Goal: Information Seeking & Learning: Learn about a topic

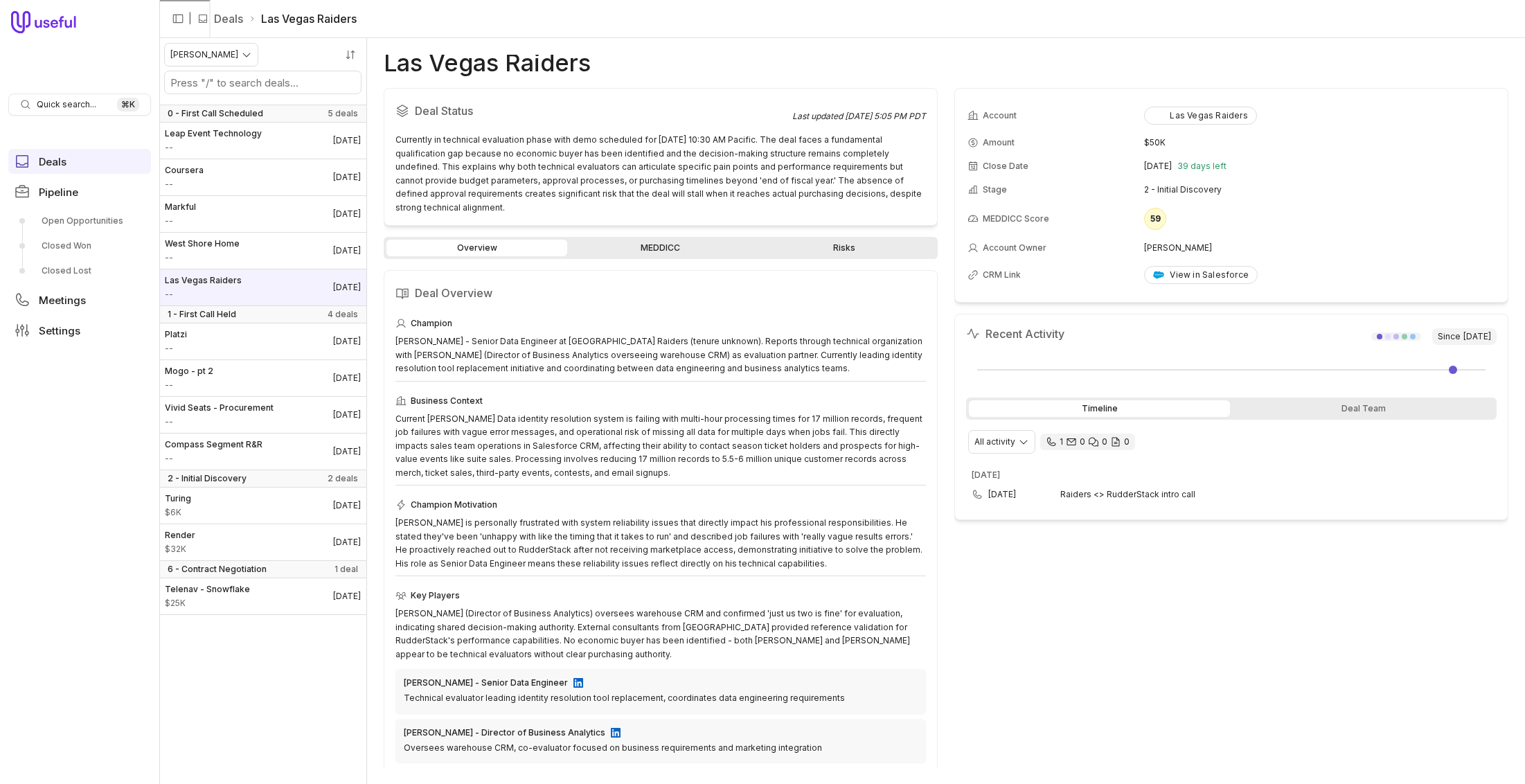
click at [662, 239] on link "MEDDICC" at bounding box center [660, 248] width 181 height 17
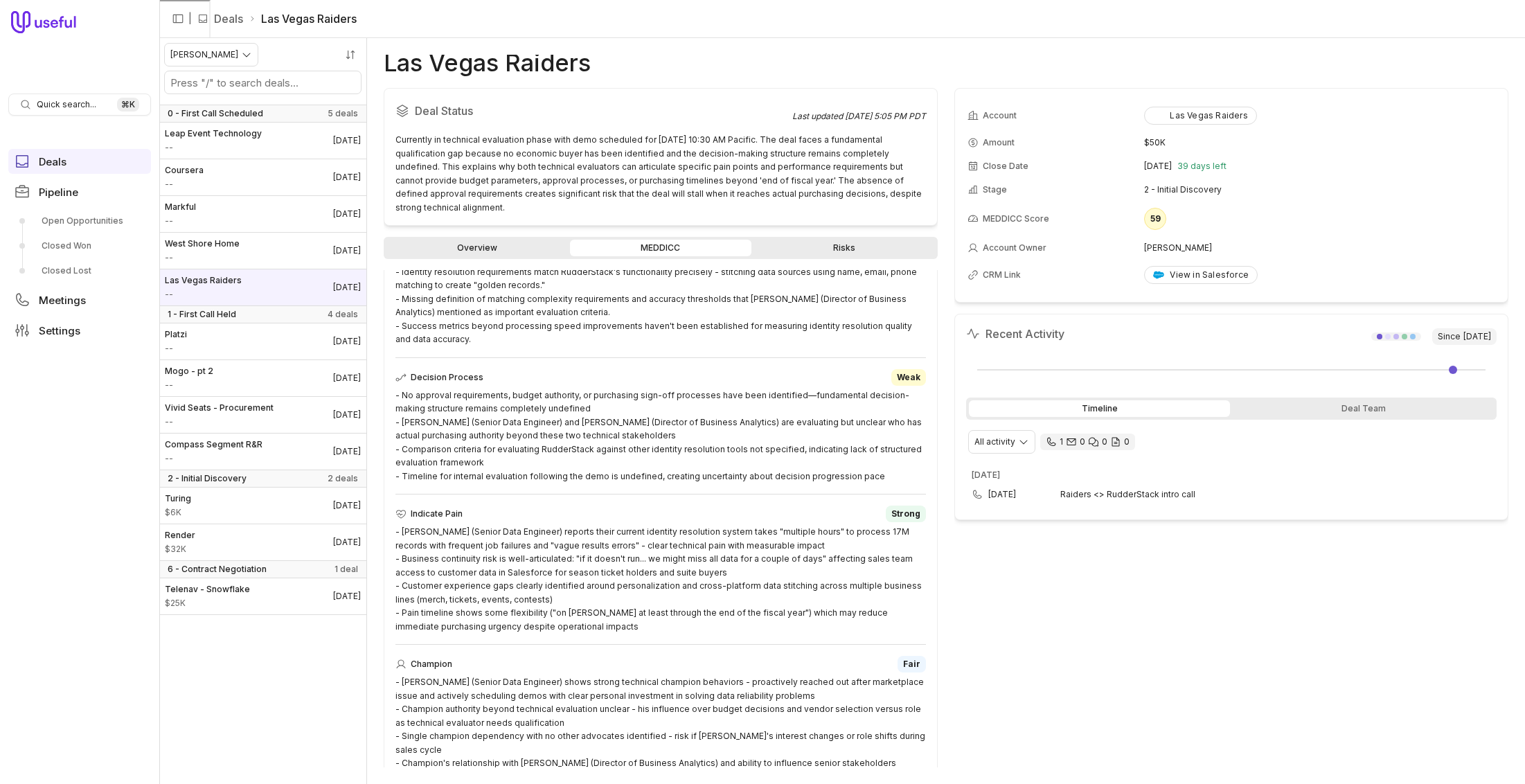
scroll to position [495, 0]
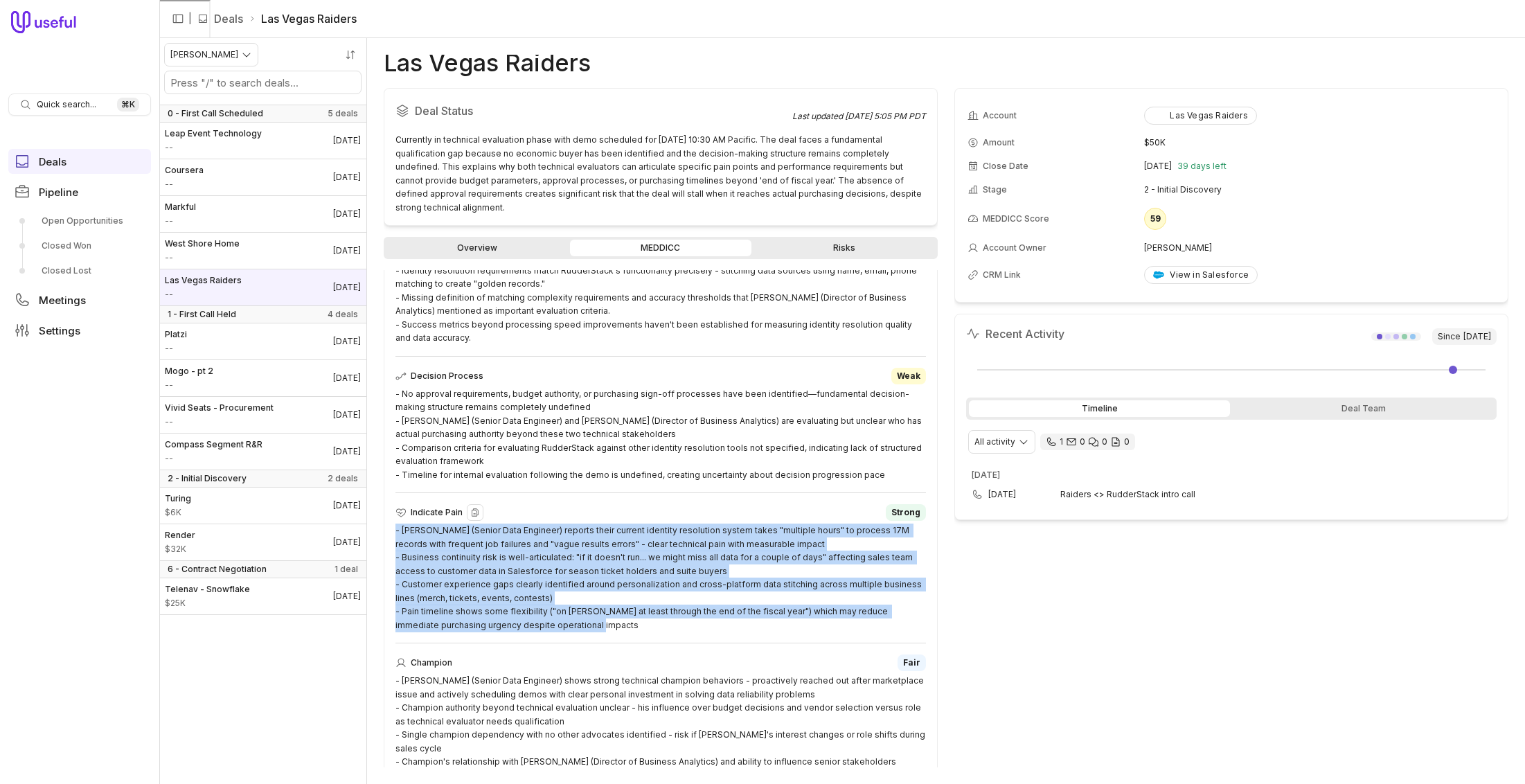
drag, startPoint x: 542, startPoint y: 613, endPoint x: 397, endPoint y: 519, distance: 172.8
click at [397, 523] on div "- Adam Rockett (Senior Data Engineer) reports their current identity resolution…" at bounding box center [660, 577] width 530 height 108
copy div "- Adam Rockett (Senior Data Engineer) reports their current identity resolution…"
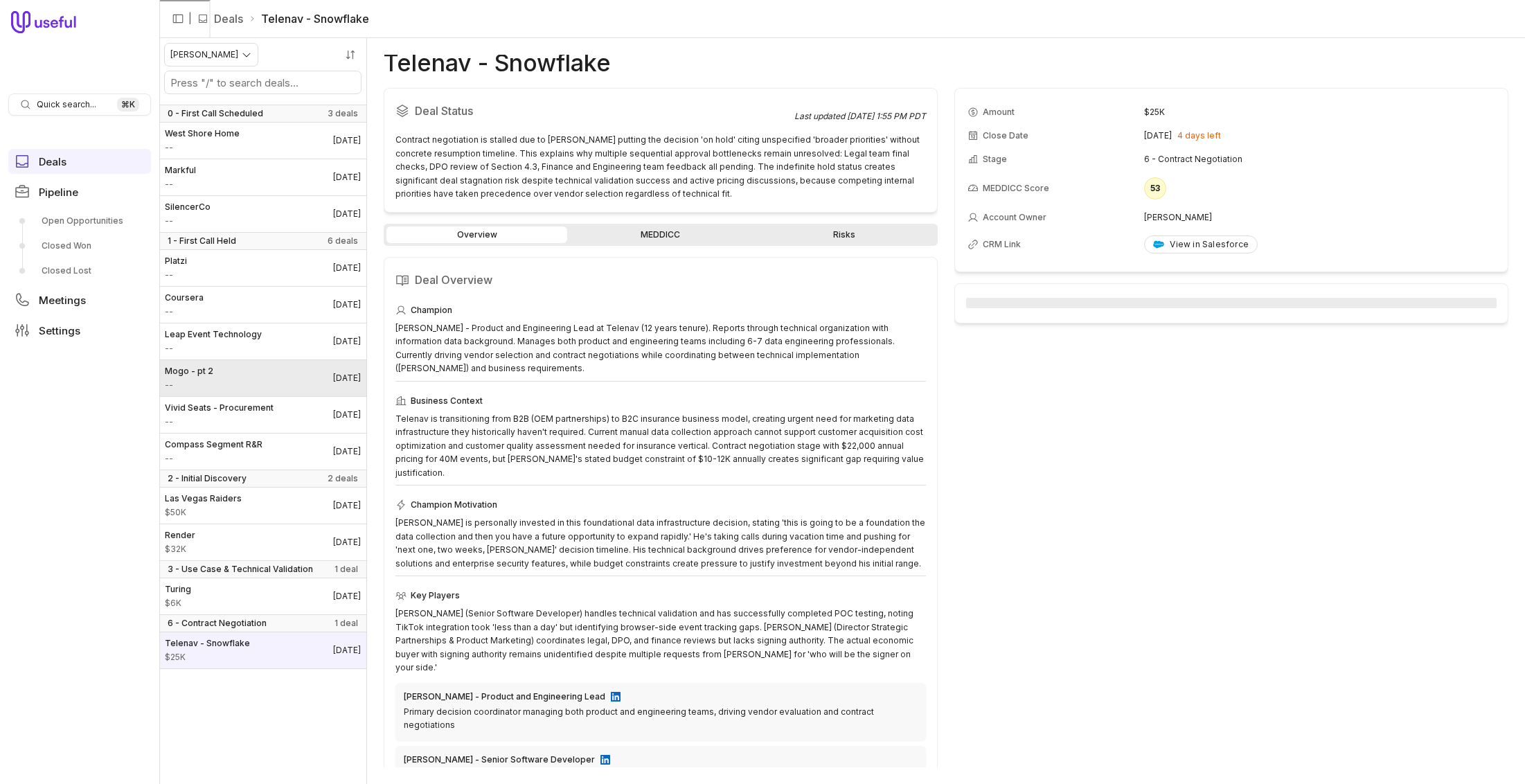
click at [209, 382] on span "--" at bounding box center [189, 385] width 48 height 11
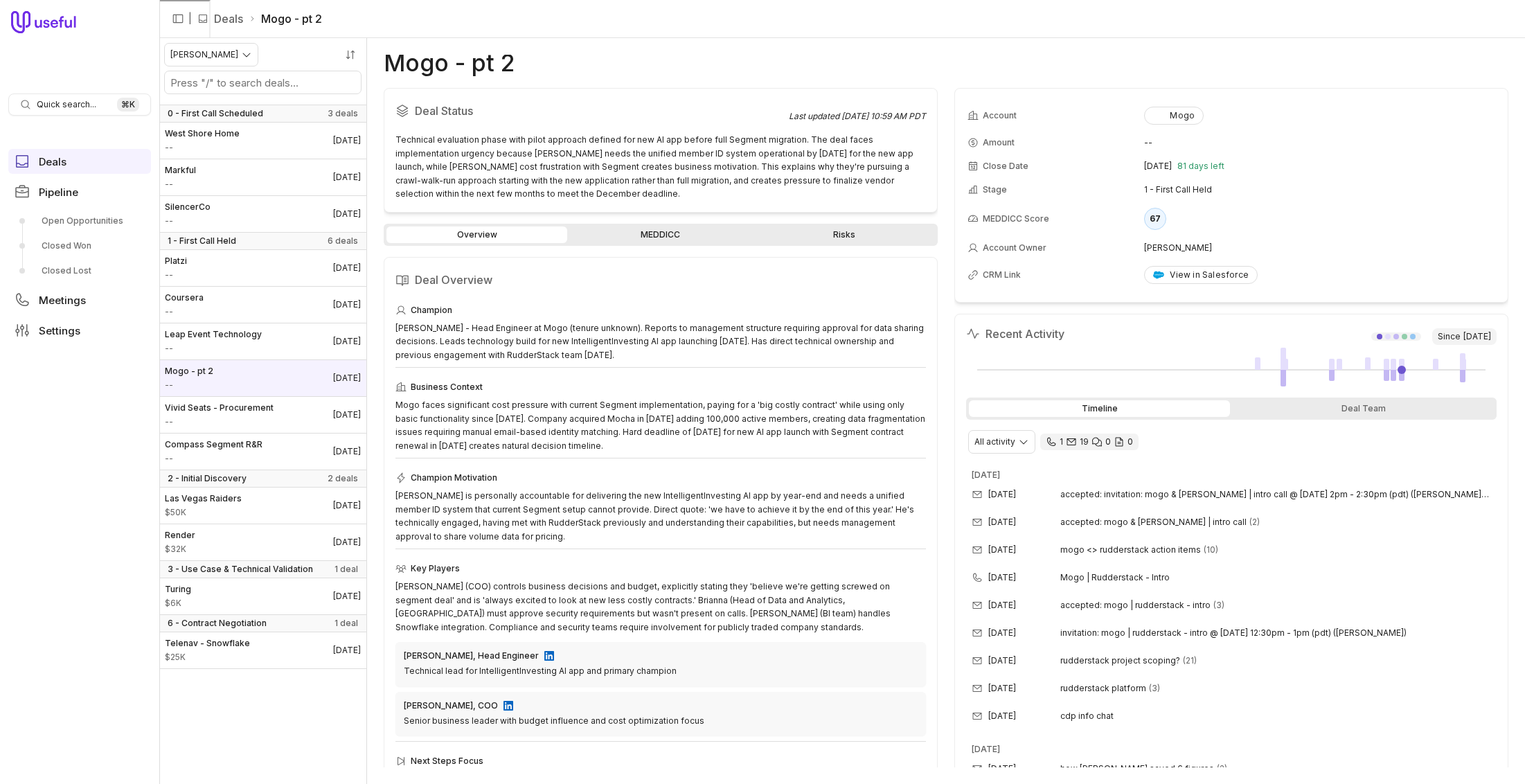
click at [672, 227] on link "MEDDICC" at bounding box center [660, 235] width 181 height 17
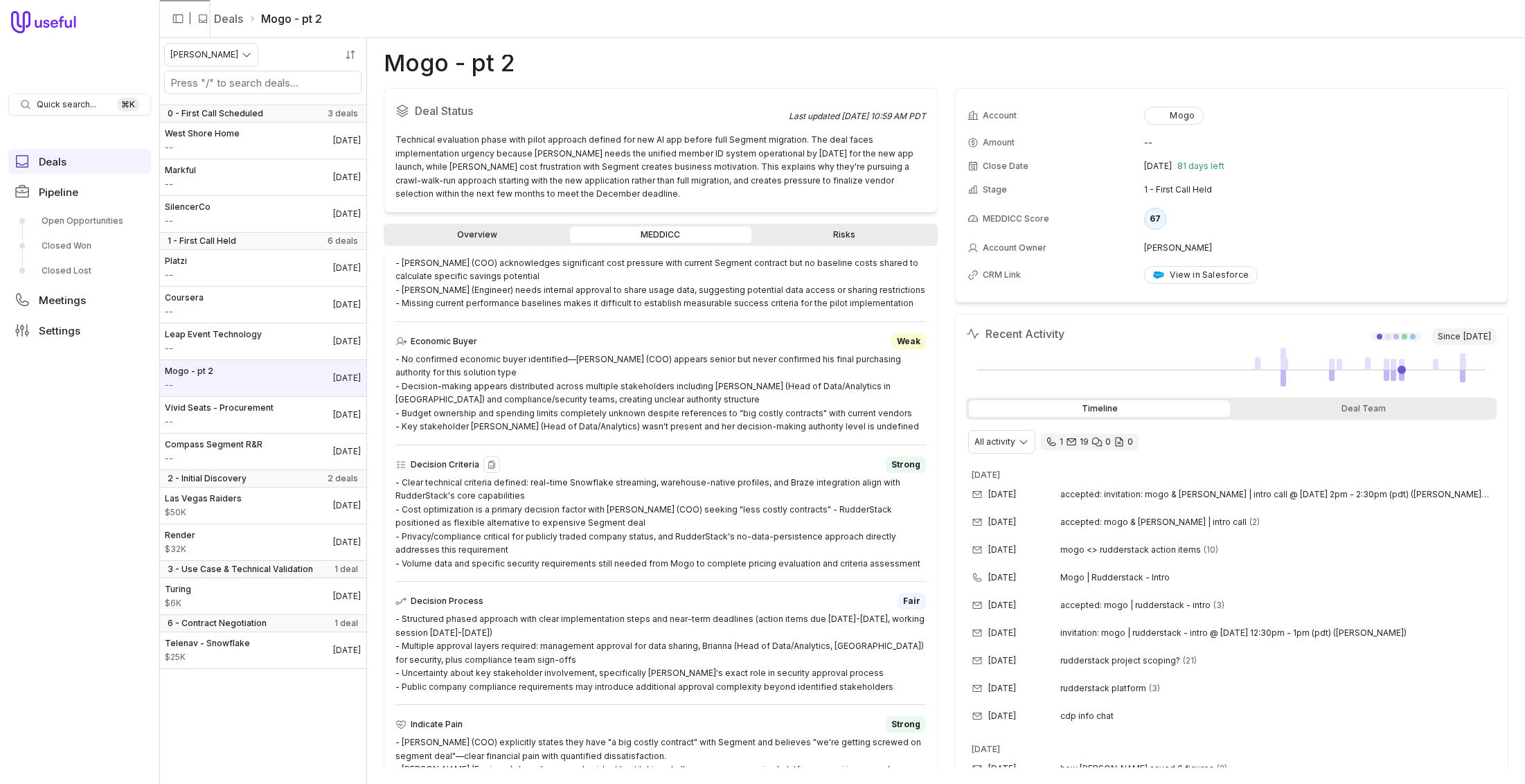
scroll to position [203, 0]
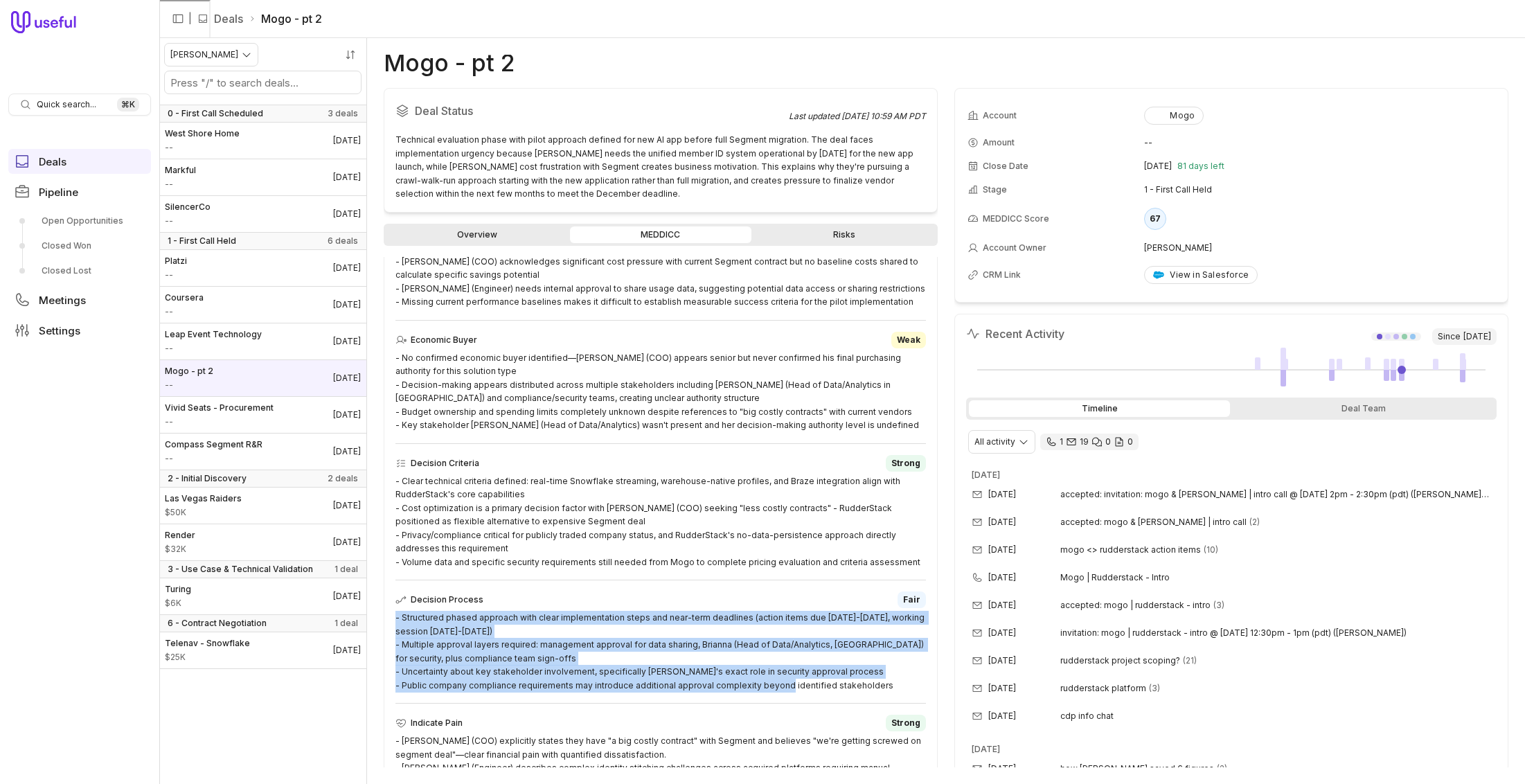
drag, startPoint x: 879, startPoint y: 682, endPoint x: 385, endPoint y: 614, distance: 498.7
click at [385, 614] on div "MEDDICC Summary Metrics Fair - Prospect provided initial volume estimates (~300…" at bounding box center [661, 646] width 554 height 965
copy div "- Structured phased approach with clear implementation steps and near-term dead…"
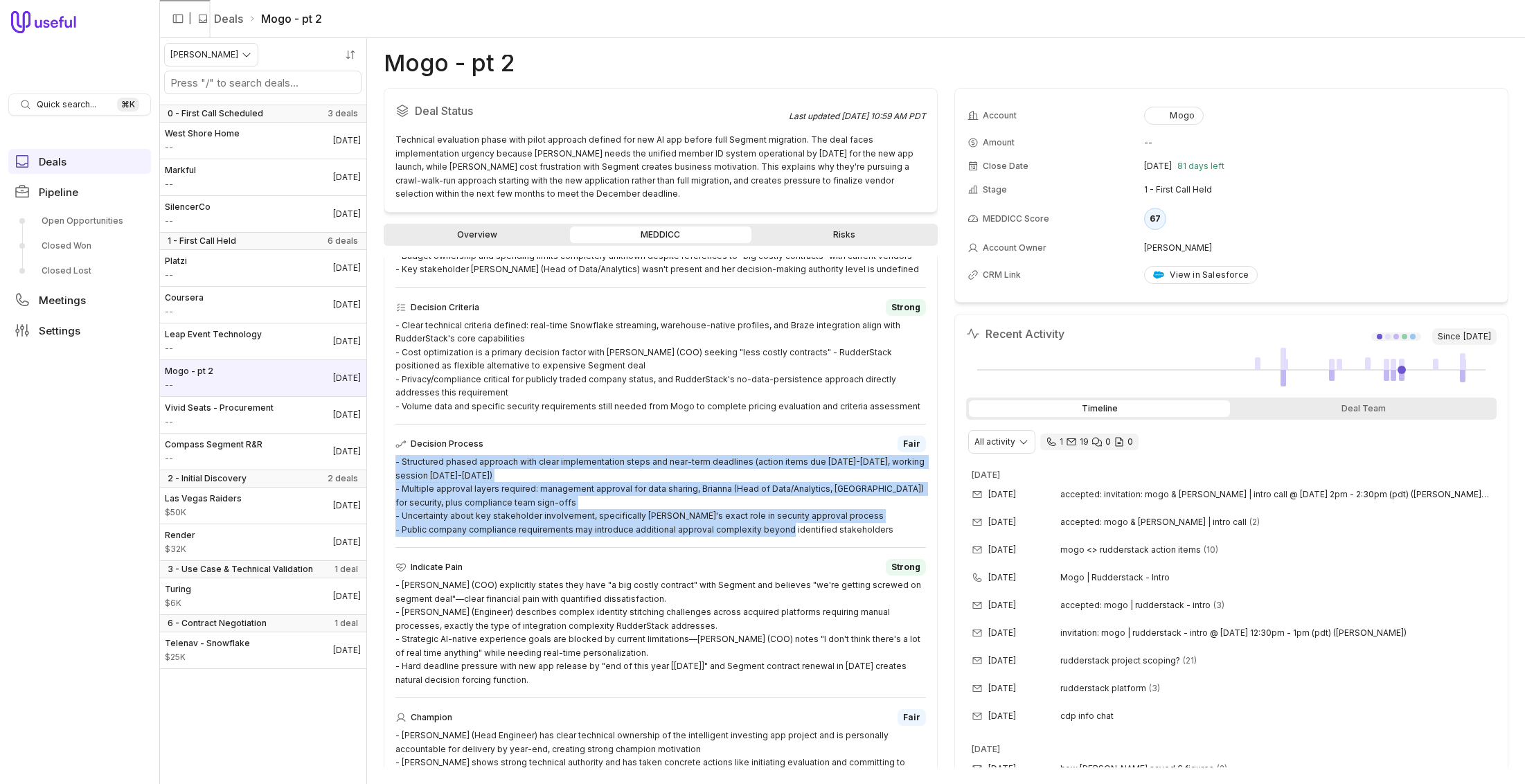
scroll to position [363, 0]
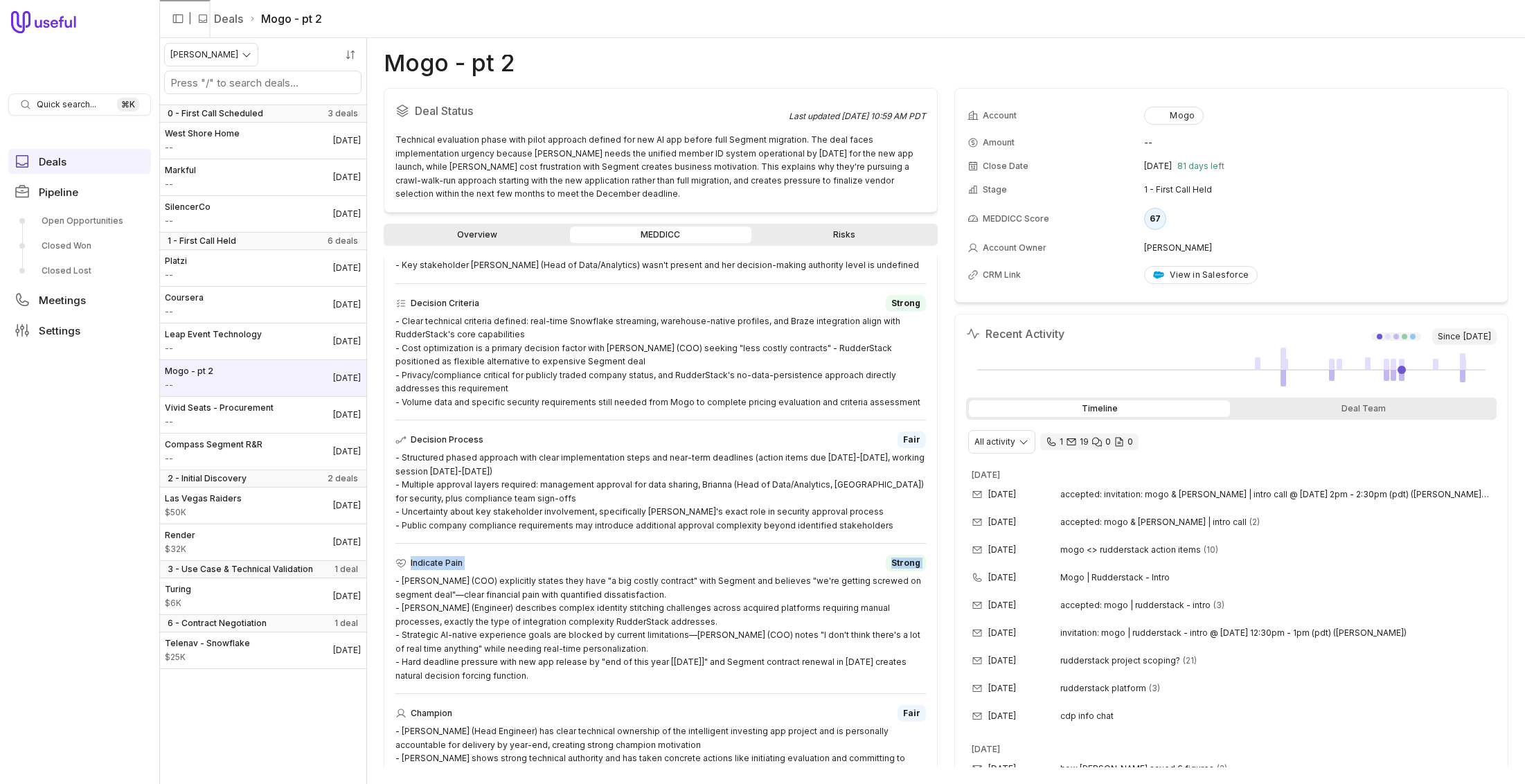
drag, startPoint x: 589, startPoint y: 681, endPoint x: 389, endPoint y: 582, distance: 223.2
click at [389, 582] on div "MEDDICC Summary Metrics Fair - Prospect provided initial volume estimates (~300…" at bounding box center [661, 486] width 554 height 965
copy div "Indicate Pain Strong"
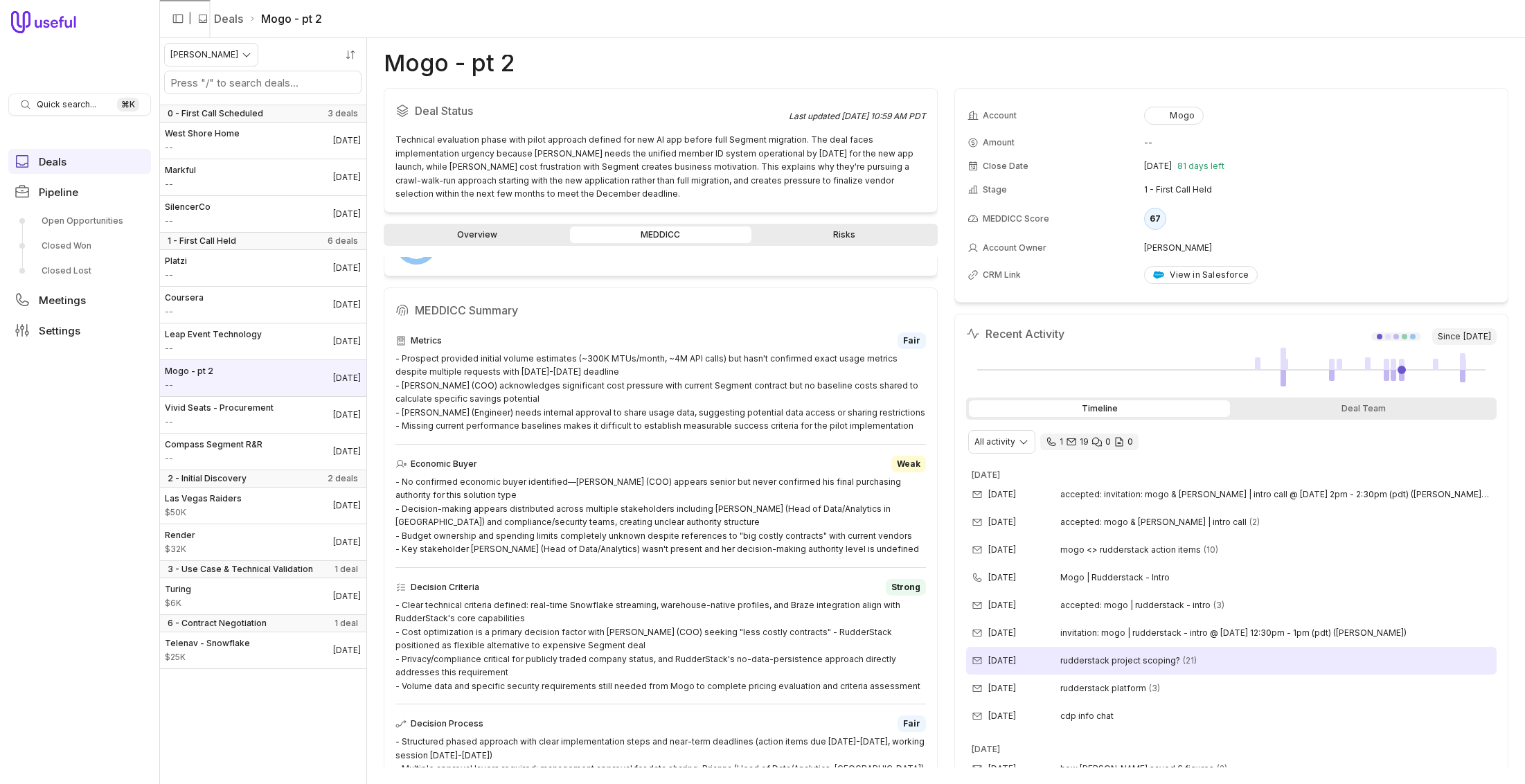
scroll to position [78, 0]
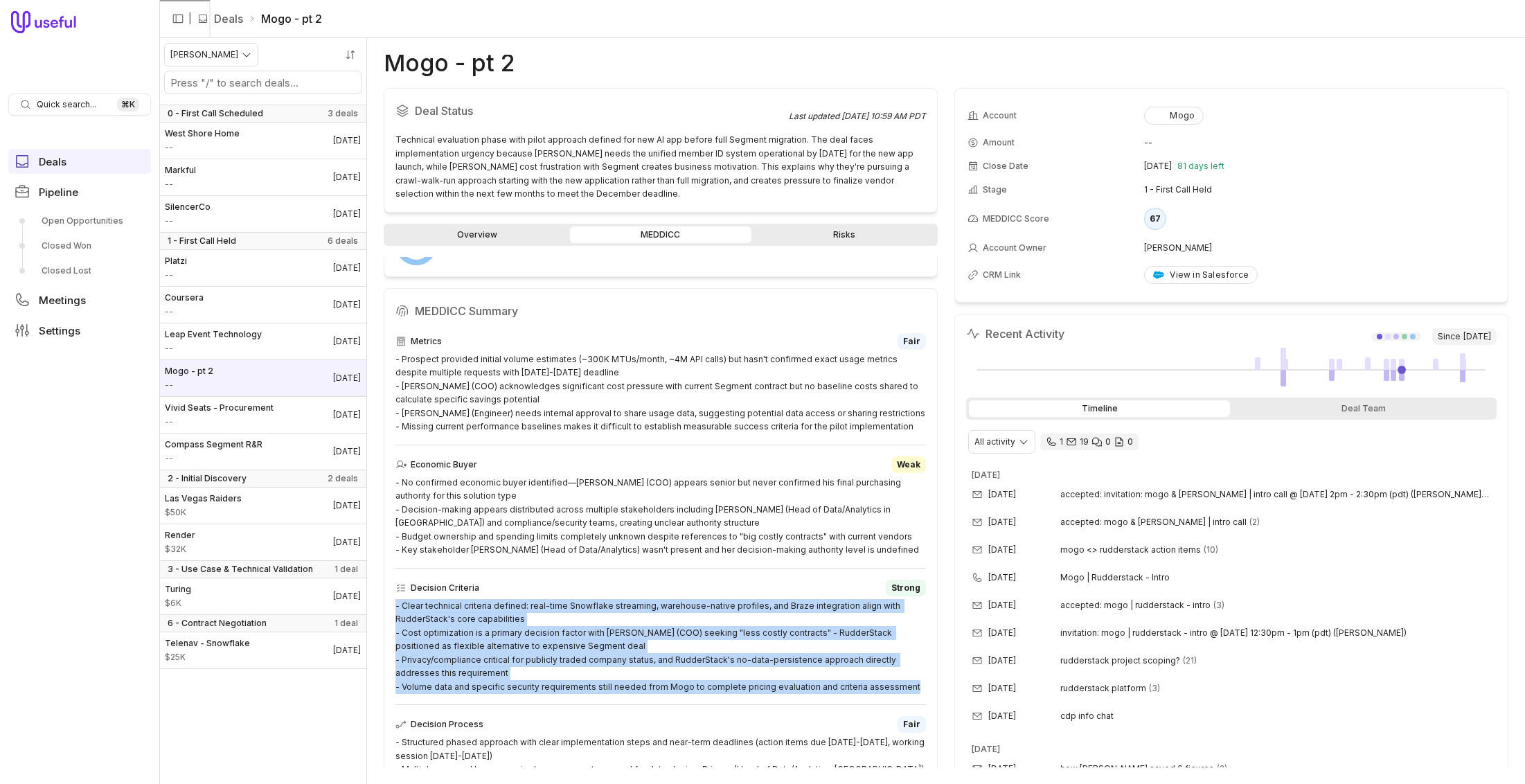
drag, startPoint x: 906, startPoint y: 684, endPoint x: 377, endPoint y: 606, distance: 534.7
click at [377, 606] on div "Mogo - pt 2 Deal Status Last updated [DATE] 10:59 AM PDT Technical evaluation p…" at bounding box center [946, 411] width 1158 height 746
copy div "- Clear technical criteria defined: real-time Snowflake streaming, warehouse-na…"
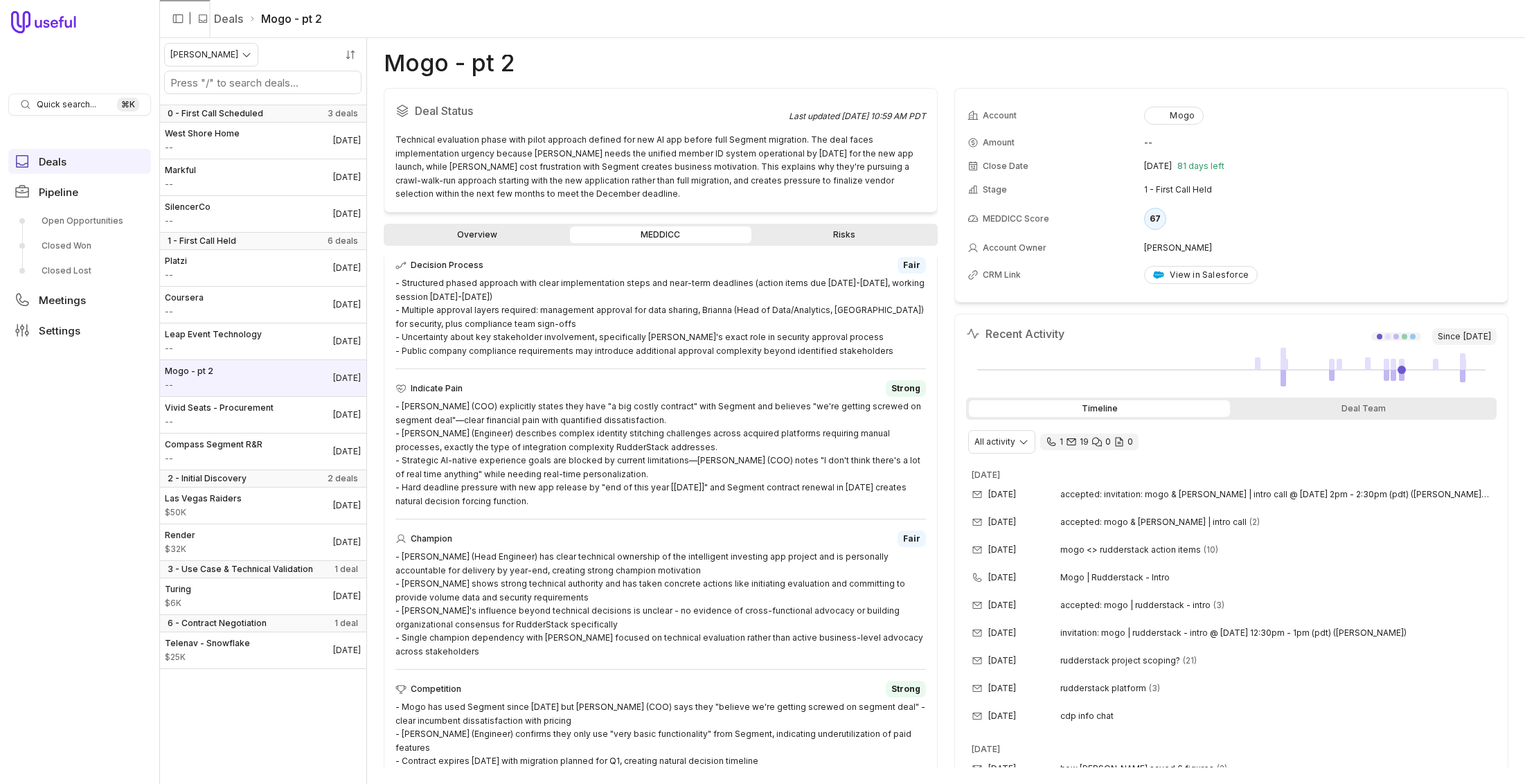
scroll to position [549, 0]
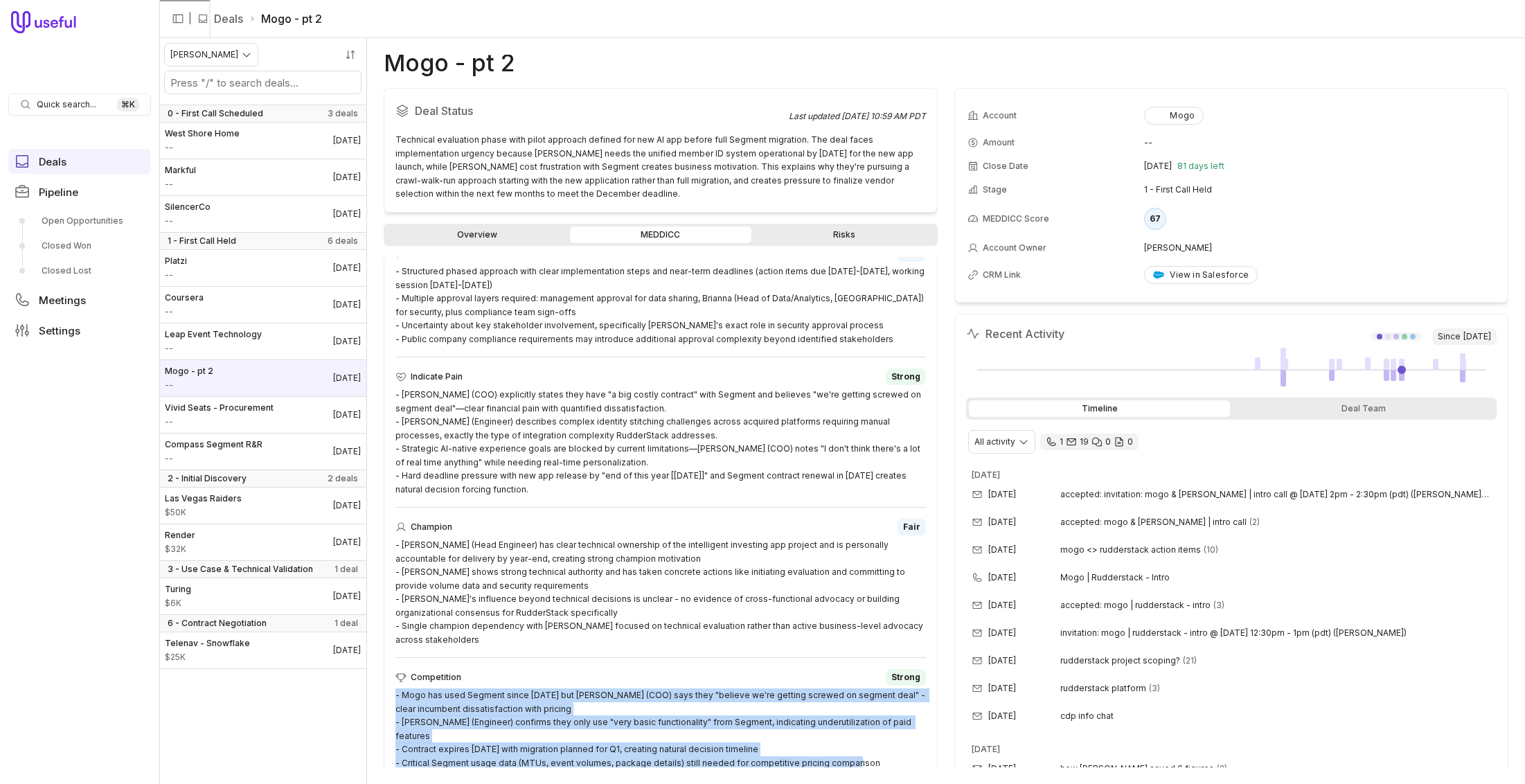
drag, startPoint x: 869, startPoint y: 756, endPoint x: 385, endPoint y: 699, distance: 487.3
click at [385, 699] on div "MEDDICC Summary Metrics Fair - Prospect provided initial volume estimates (~300…" at bounding box center [661, 299] width 554 height 965
copy div "- Mogo has used Segment since [DATE] but [PERSON_NAME] (COO) says they "believe…"
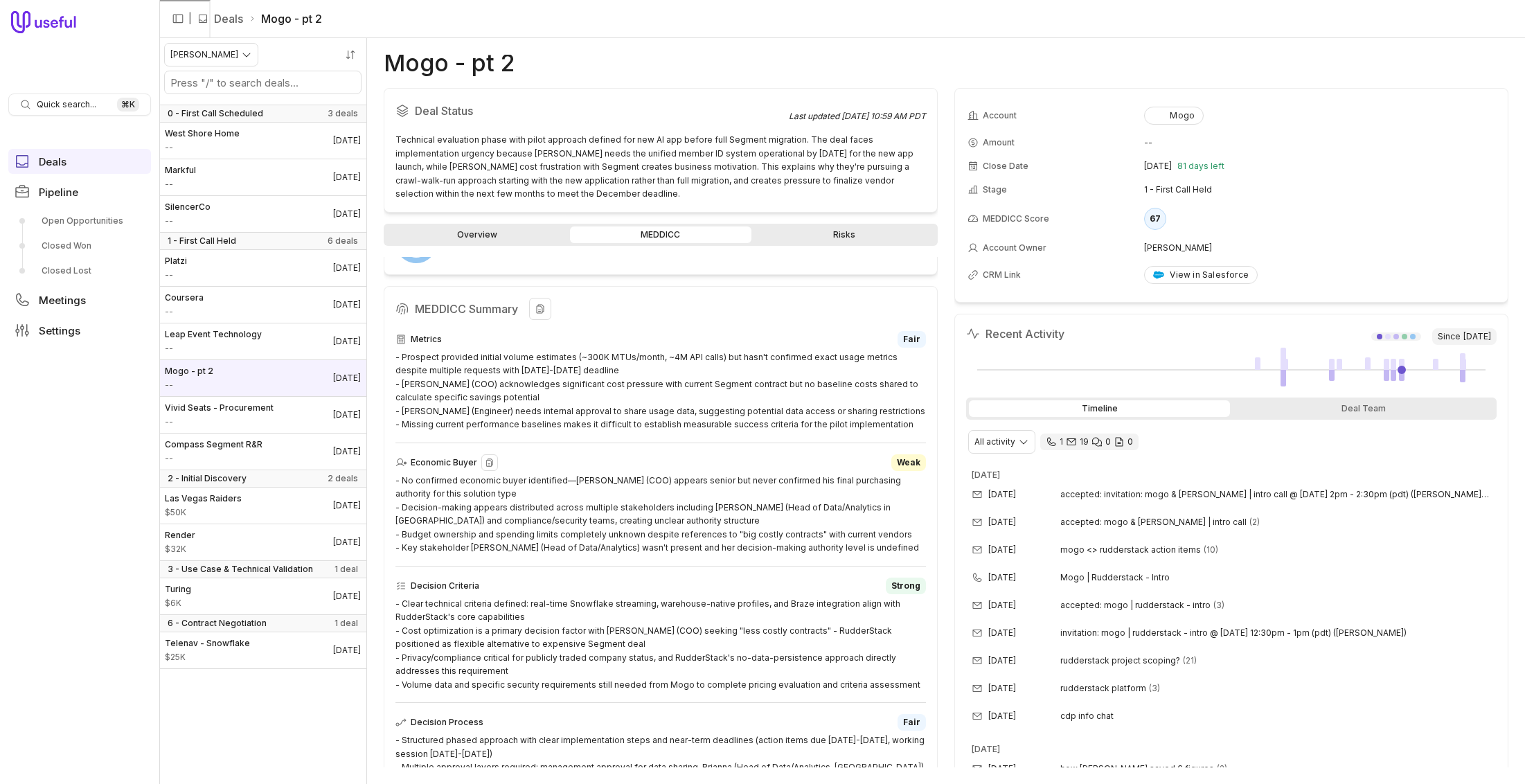
scroll to position [85, 0]
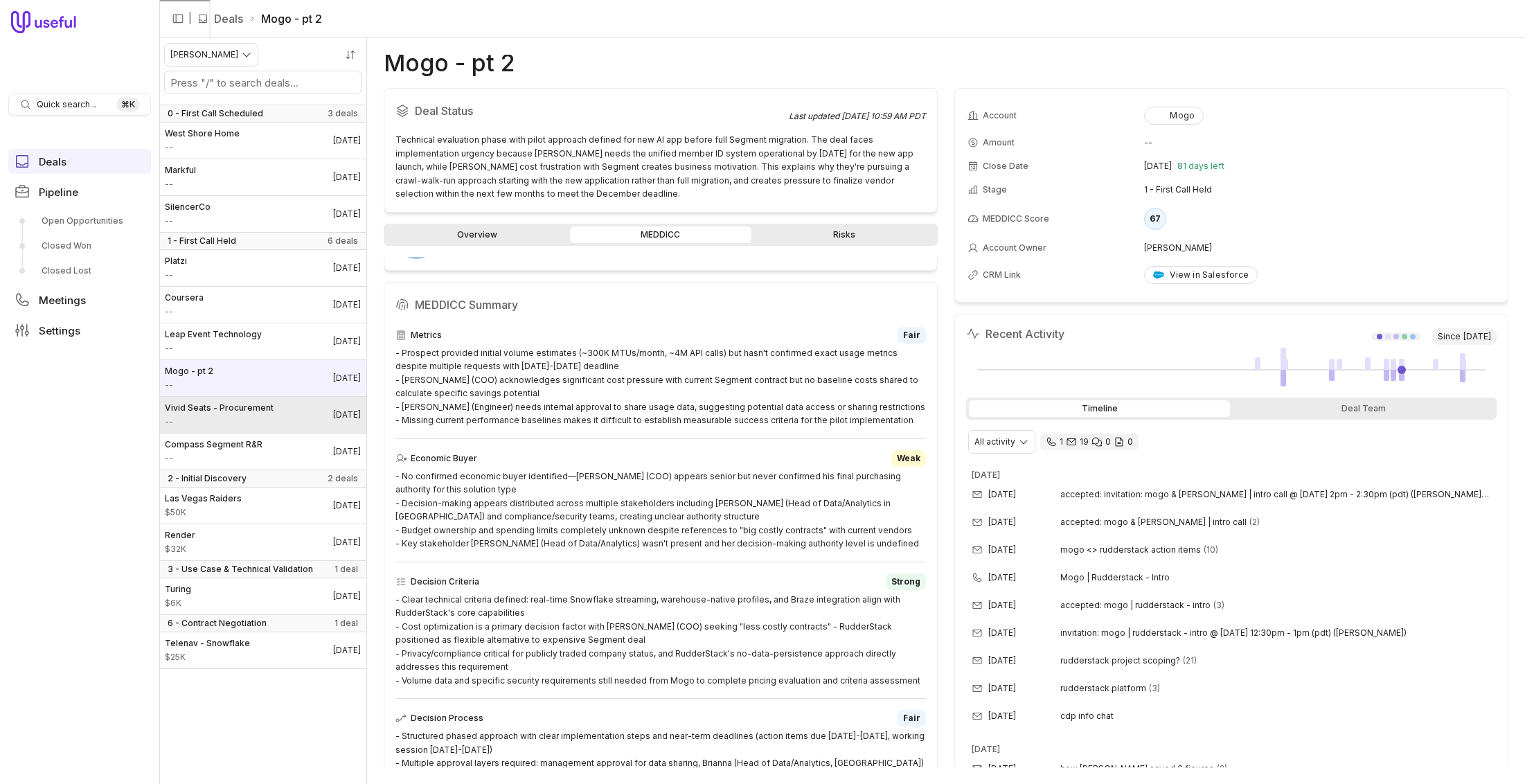
click at [204, 419] on span "--" at bounding box center [219, 422] width 108 height 11
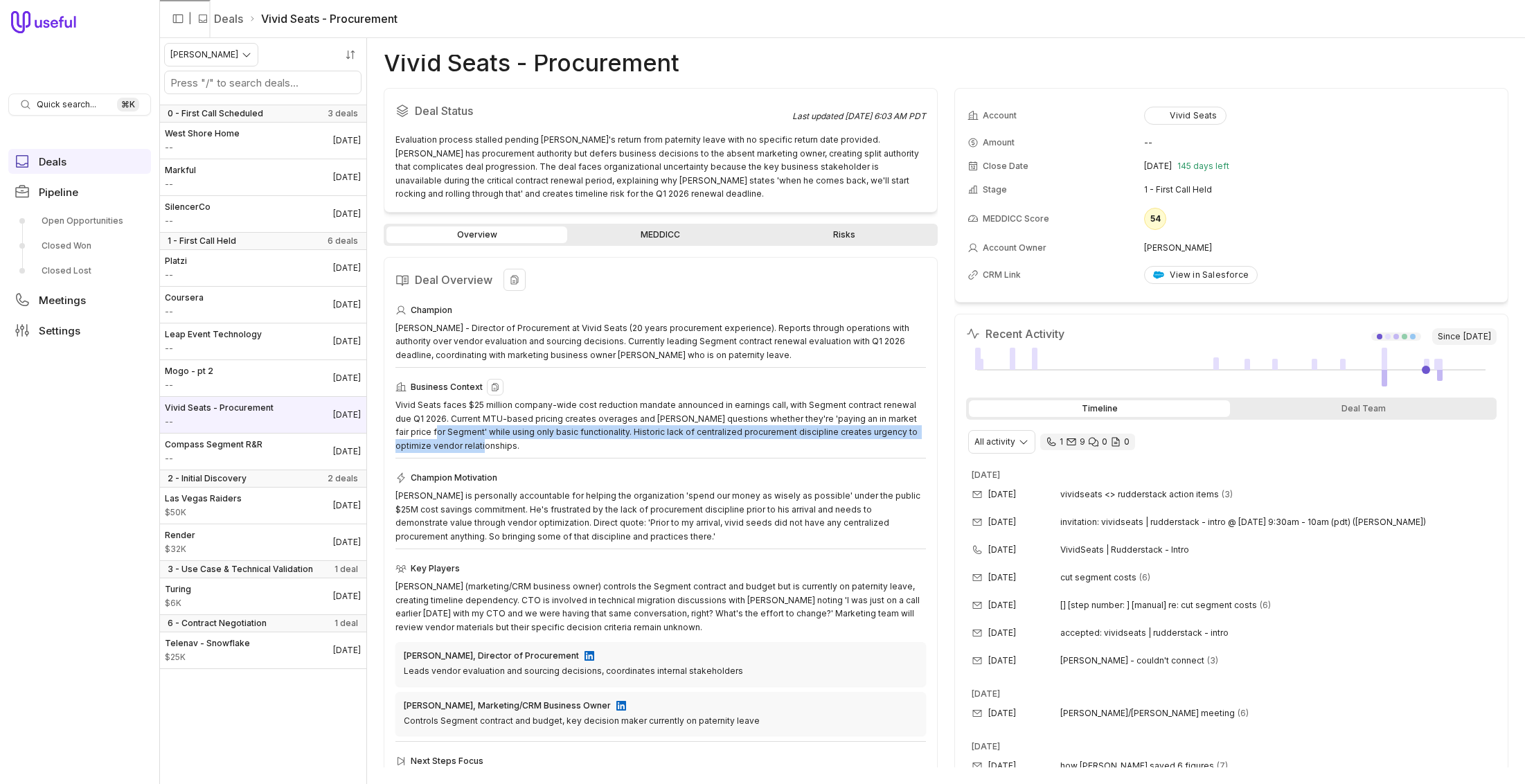
drag, startPoint x: 542, startPoint y: 447, endPoint x: 422, endPoint y: 429, distance: 121.3
click at [422, 429] on div "Vivid Seats faces $25 million company-wide cost reduction mandate announced in …" at bounding box center [660, 425] width 530 height 54
click at [619, 239] on link "MEDDICC" at bounding box center [660, 235] width 181 height 17
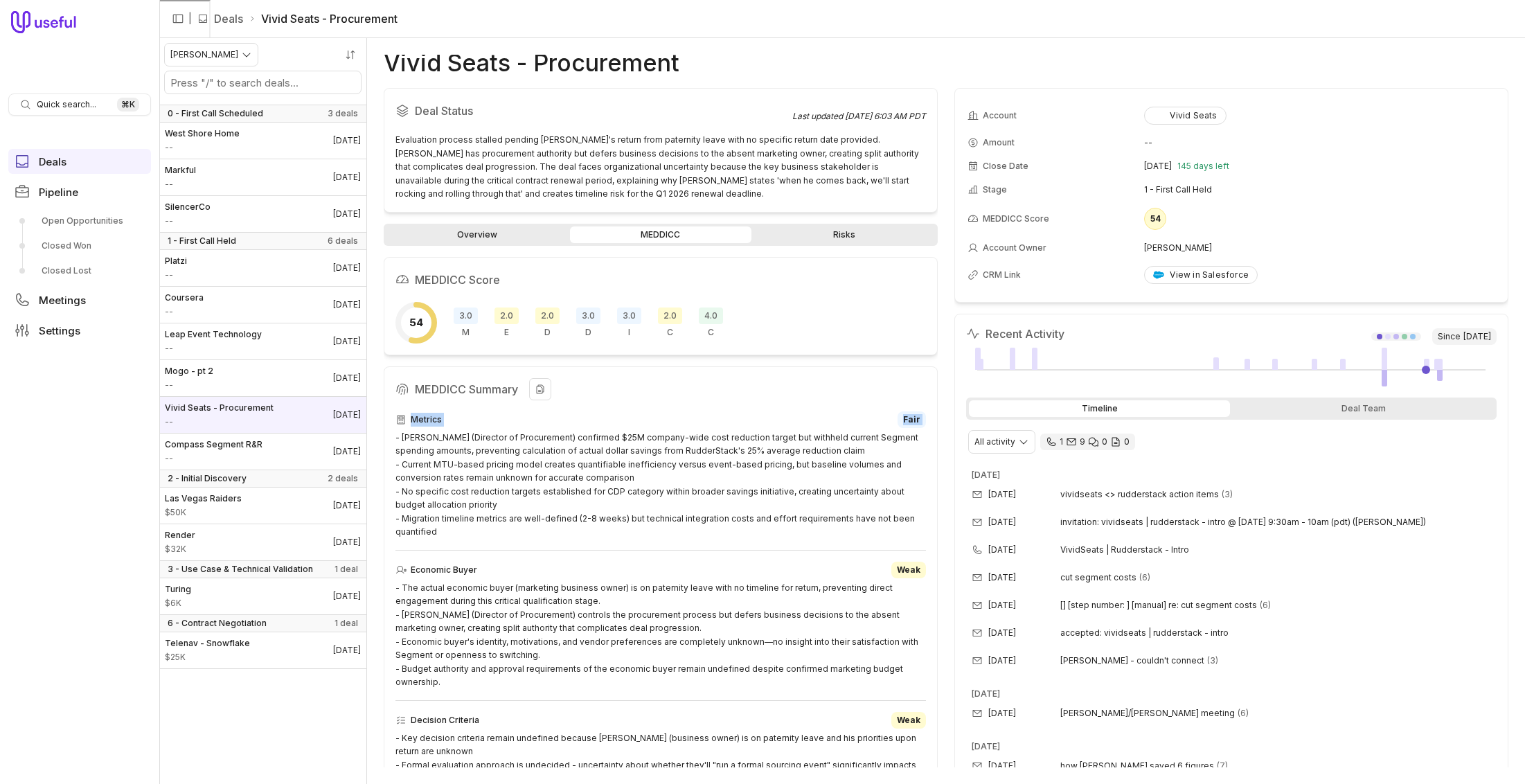
drag, startPoint x: 546, startPoint y: 539, endPoint x: 384, endPoint y: 432, distance: 194.1
copy div "Metrics Fair"
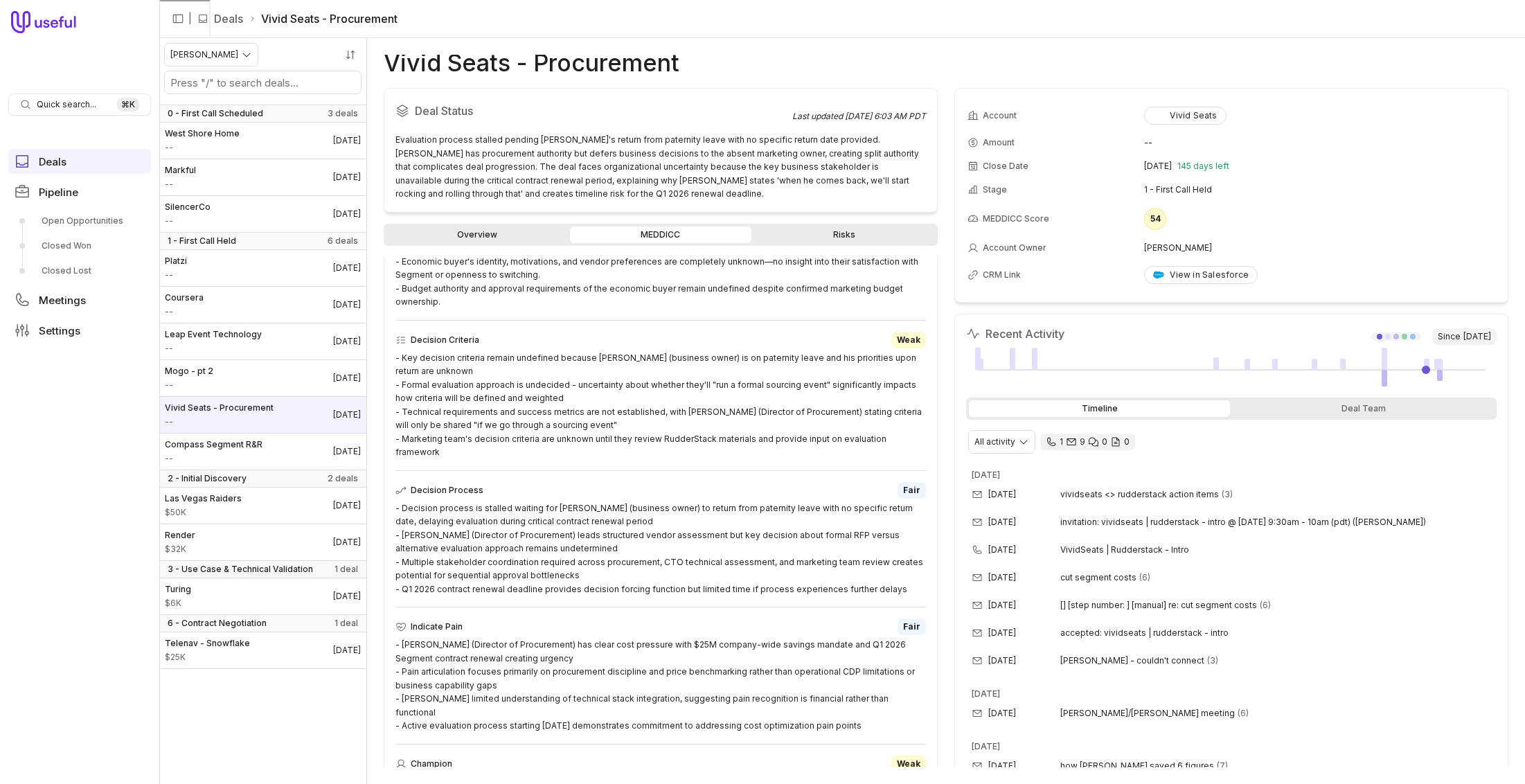
scroll to position [382, 0]
drag, startPoint x: 897, startPoint y: 706, endPoint x: 389, endPoint y: 634, distance: 513.1
click at [389, 634] on div "MEDDICC Summary Metrics Fair - [PERSON_NAME] (Director of Procurement) confirme…" at bounding box center [661, 513] width 554 height 1059
copy div "- [PERSON_NAME] (Director of Procurement) has clear cost pressure with $25M com…"
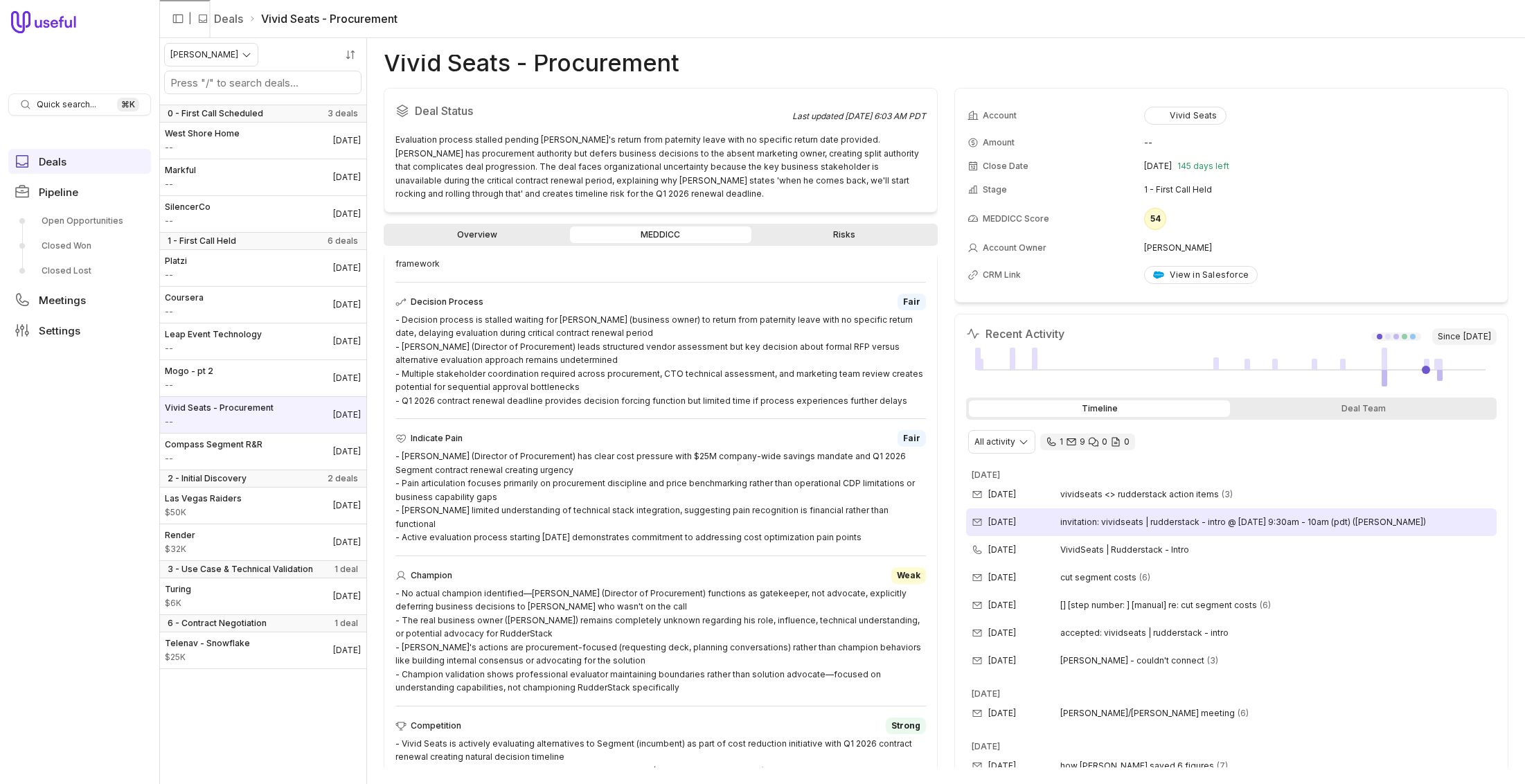
scroll to position [644, 0]
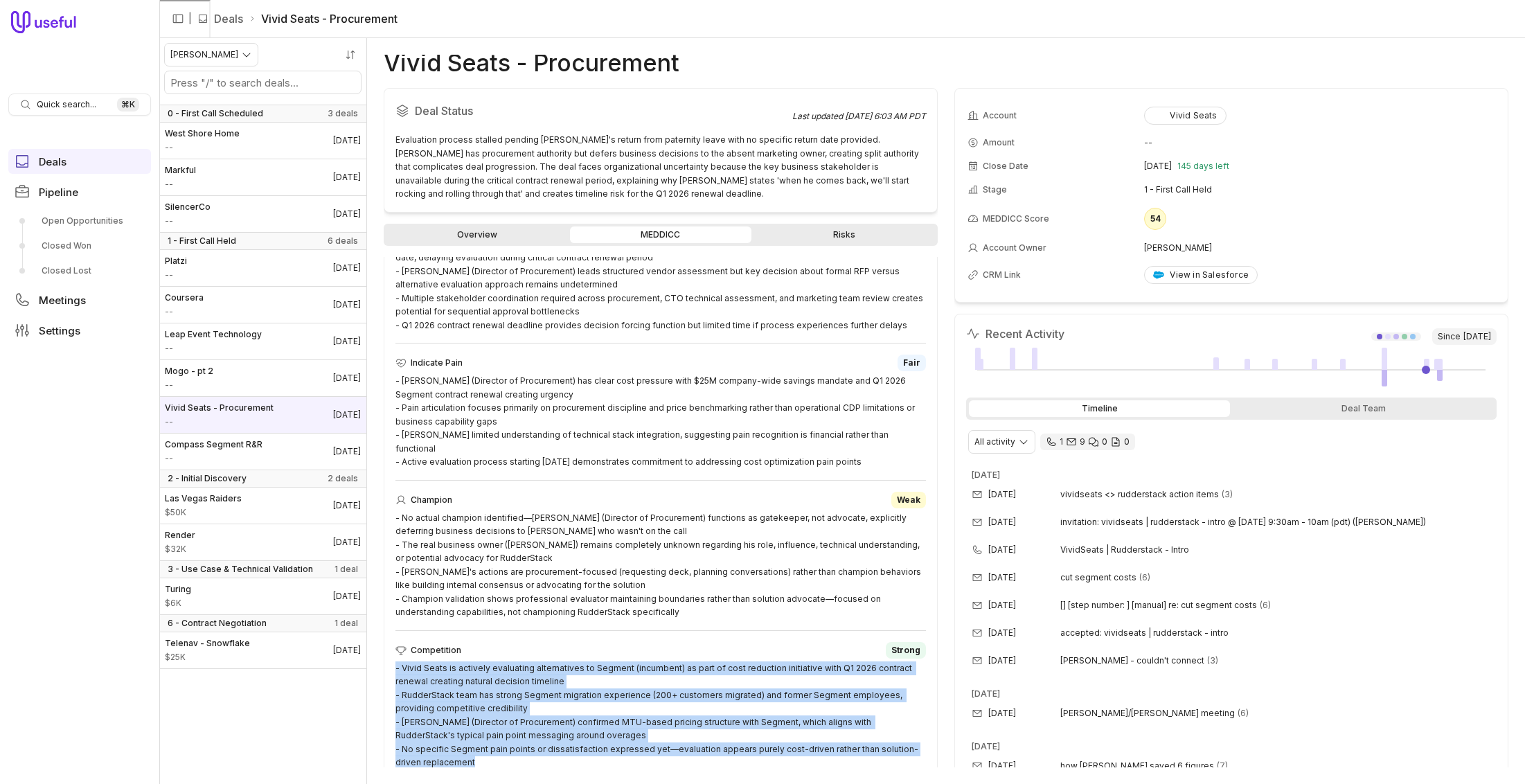
drag, startPoint x: 499, startPoint y: 749, endPoint x: 392, endPoint y: 652, distance: 144.4
click at [392, 652] on div "MEDDICC Summary Metrics Fair - [PERSON_NAME] (Director of Procurement) confirme…" at bounding box center [661, 252] width 554 height 1059
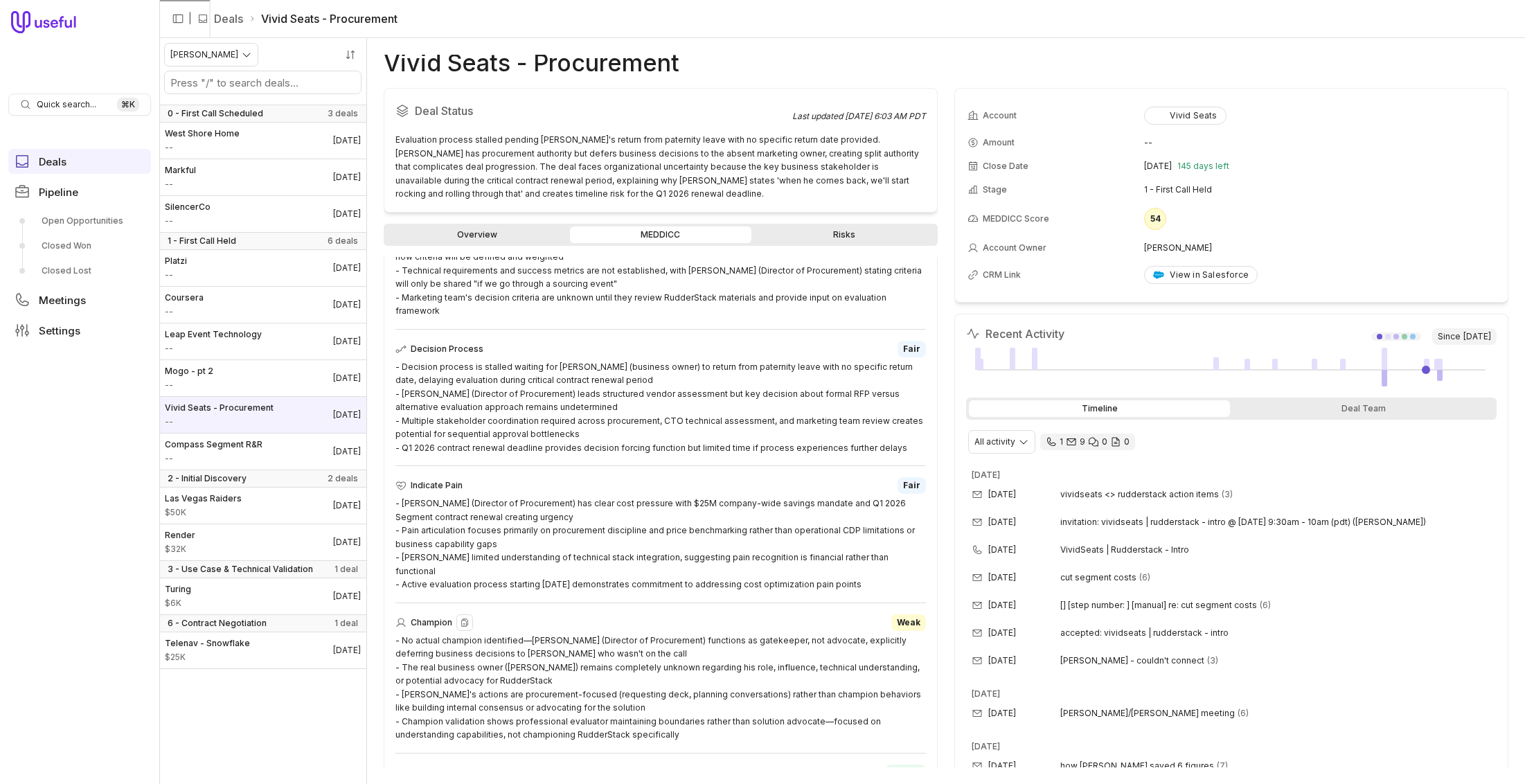
scroll to position [0, 0]
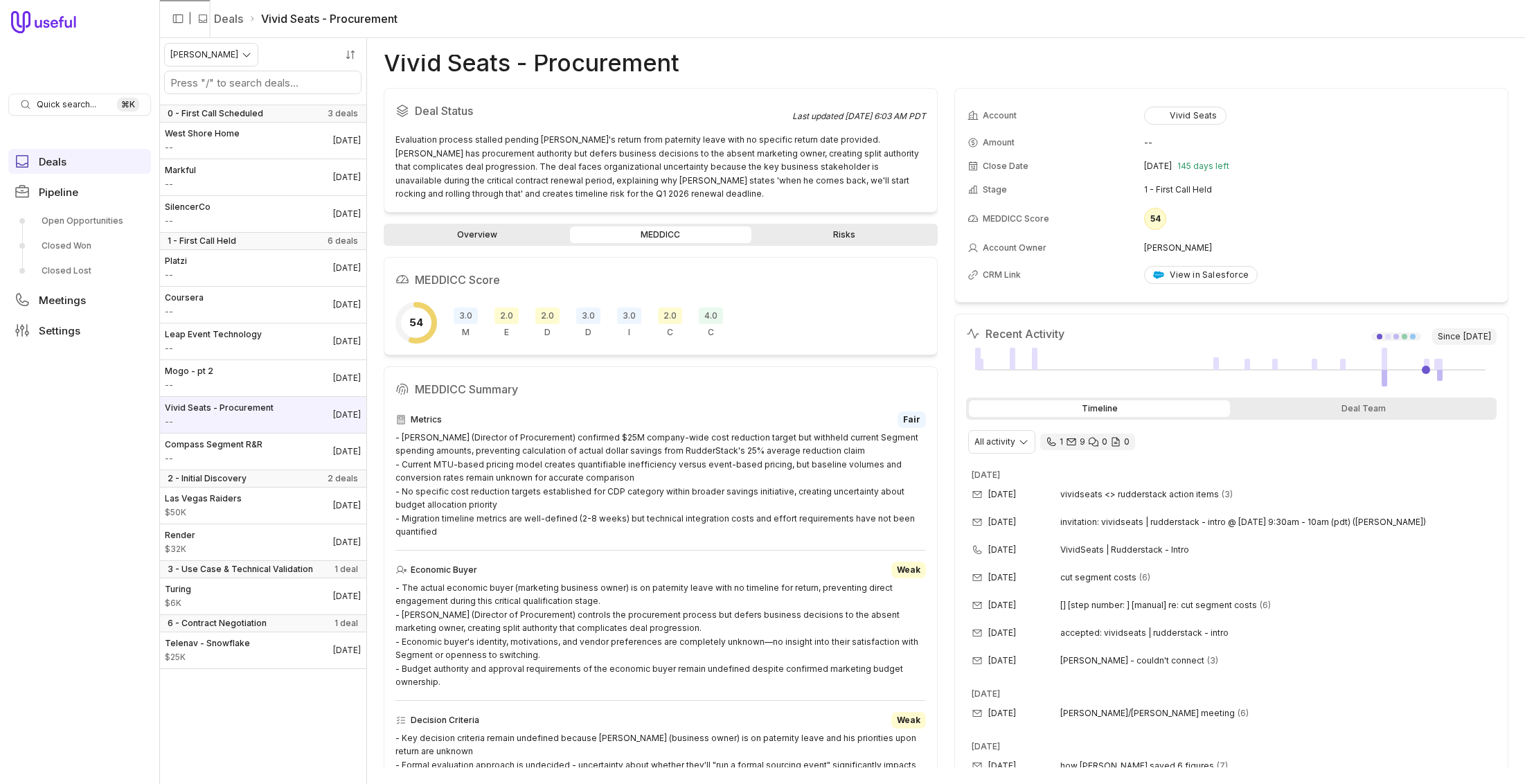
click at [478, 233] on link "Overview" at bounding box center [476, 235] width 181 height 17
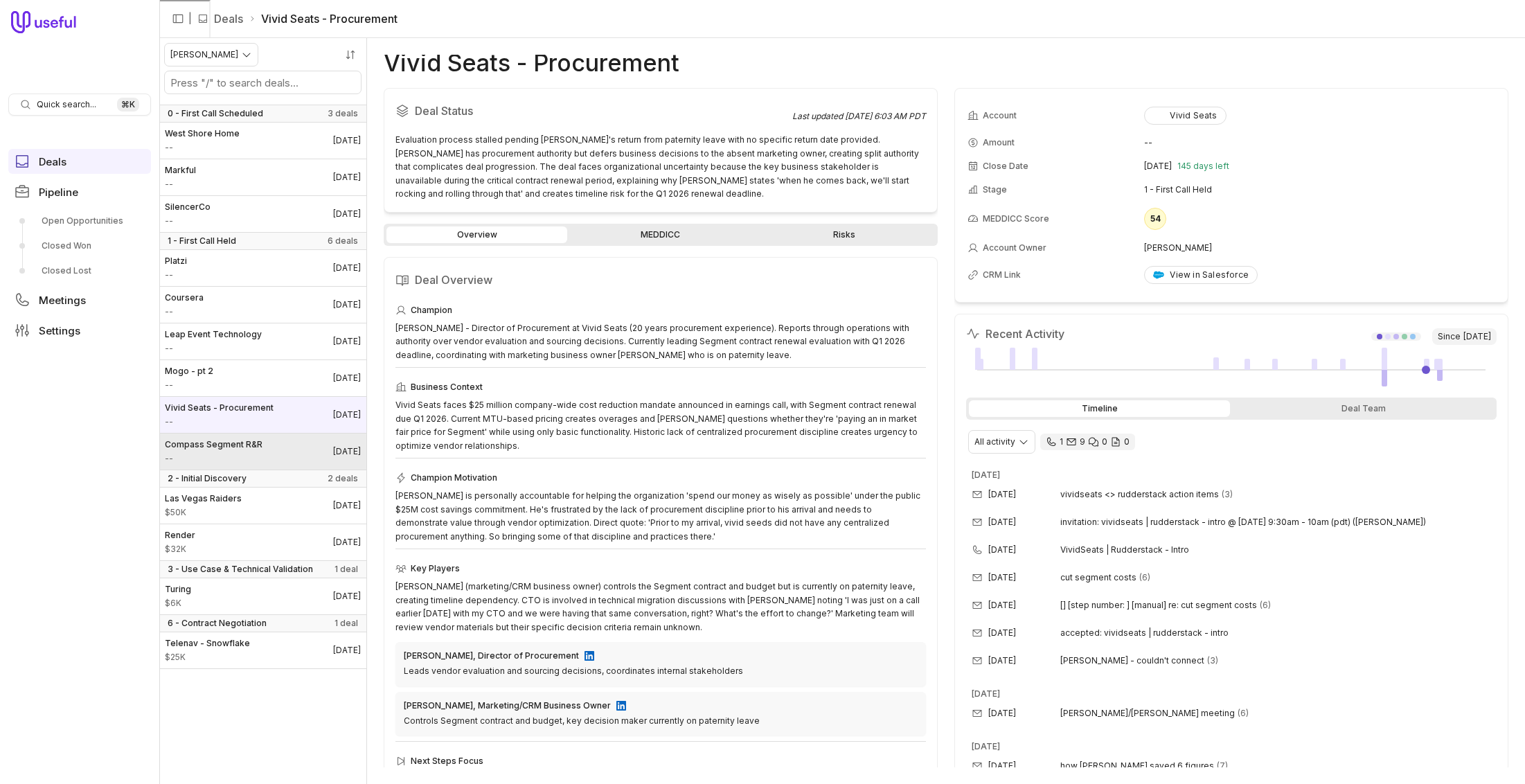
click at [262, 445] on link "Compass Segment R&R -- [DATE]" at bounding box center [262, 451] width 207 height 36
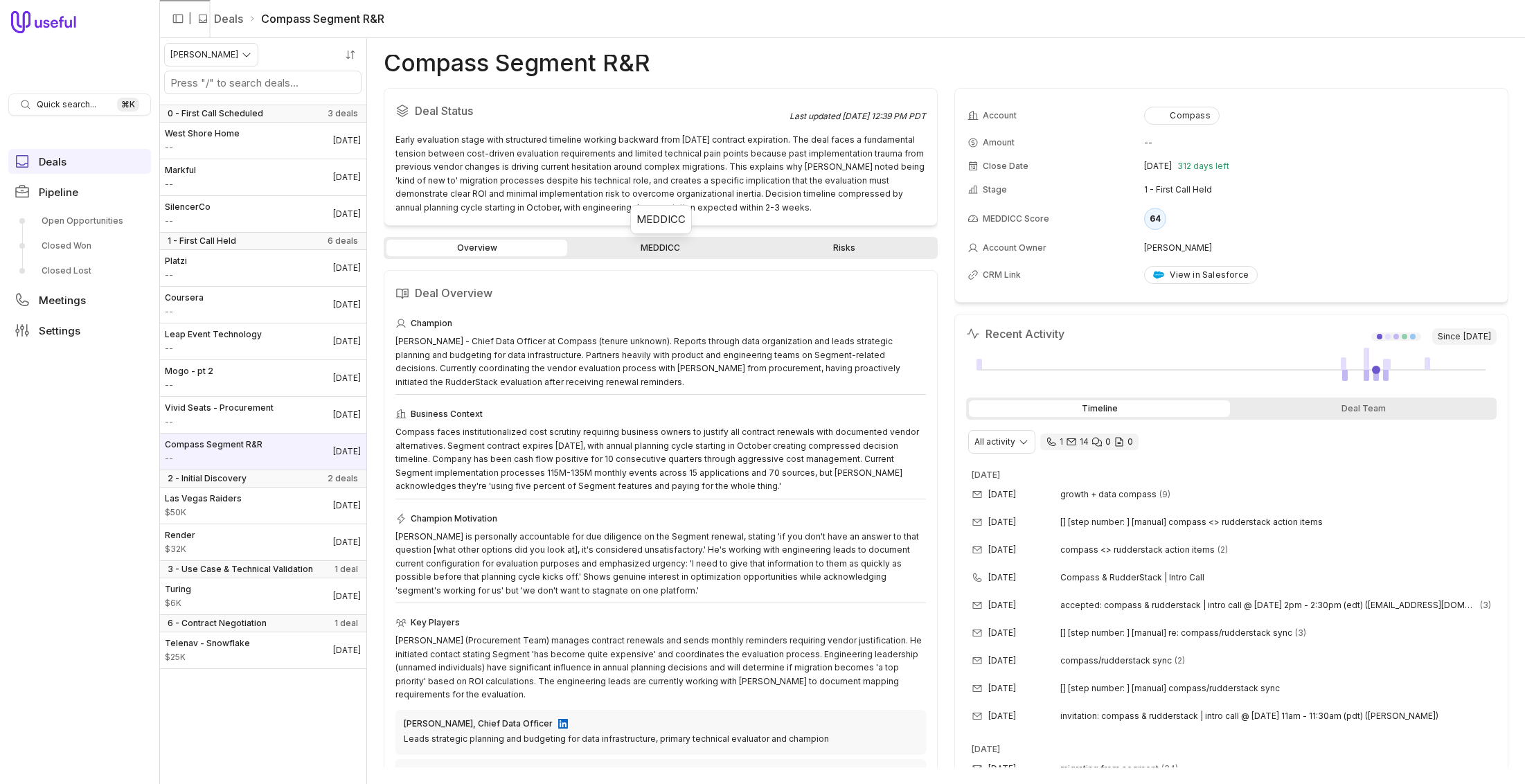
click at [659, 249] on link "MEDDICC" at bounding box center [660, 248] width 181 height 17
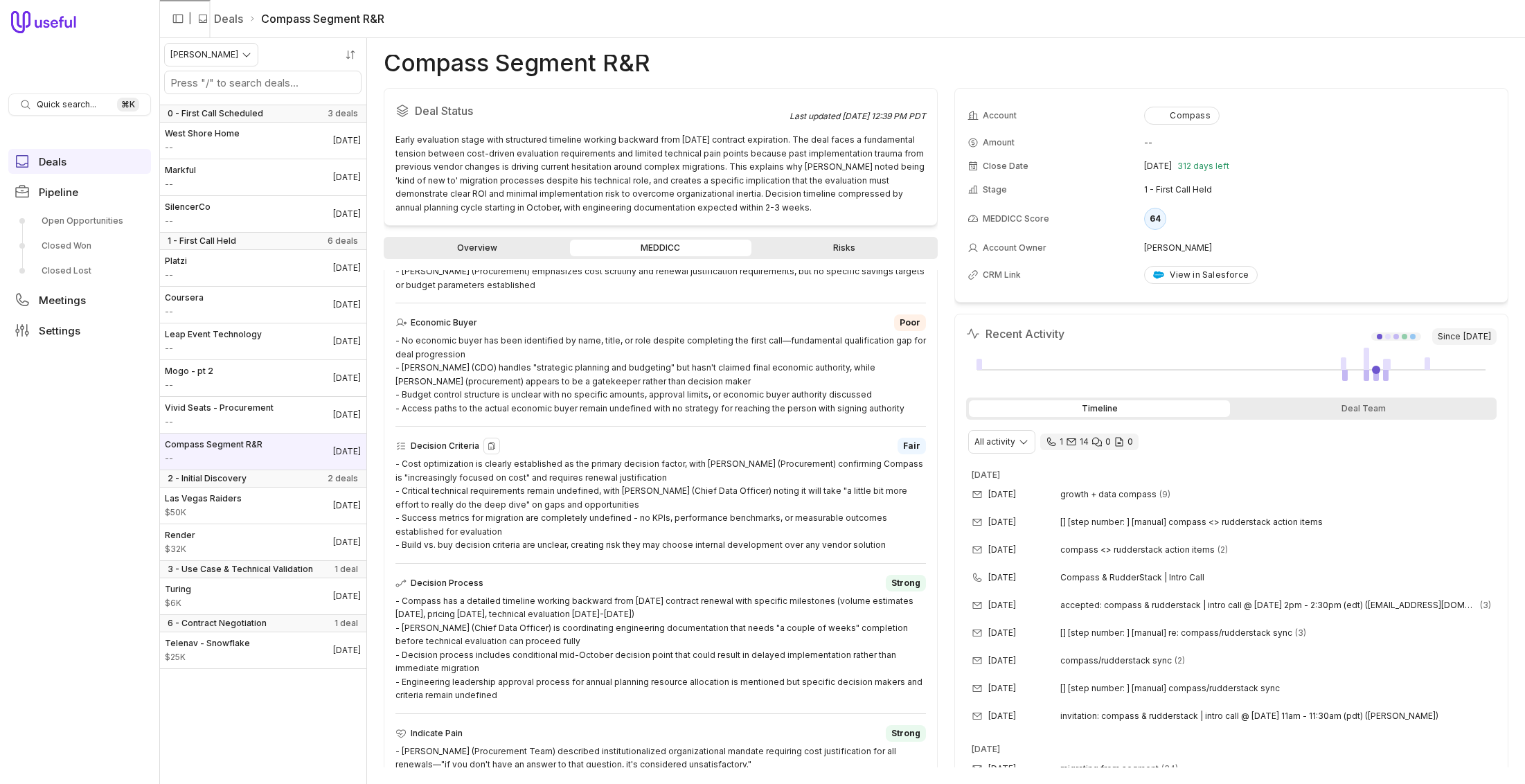
scroll to position [238, 0]
drag, startPoint x: 544, startPoint y: 697, endPoint x: 383, endPoint y: 592, distance: 192.2
click at [384, 592] on div "MEDDICC Summary Metrics Fair - [PERSON_NAME] (Chief Data Officer) provided spec…" at bounding box center [661, 645] width 554 height 1005
copy div "- Compass has a detailed timeline working backward from [DATE] contract renewal…"
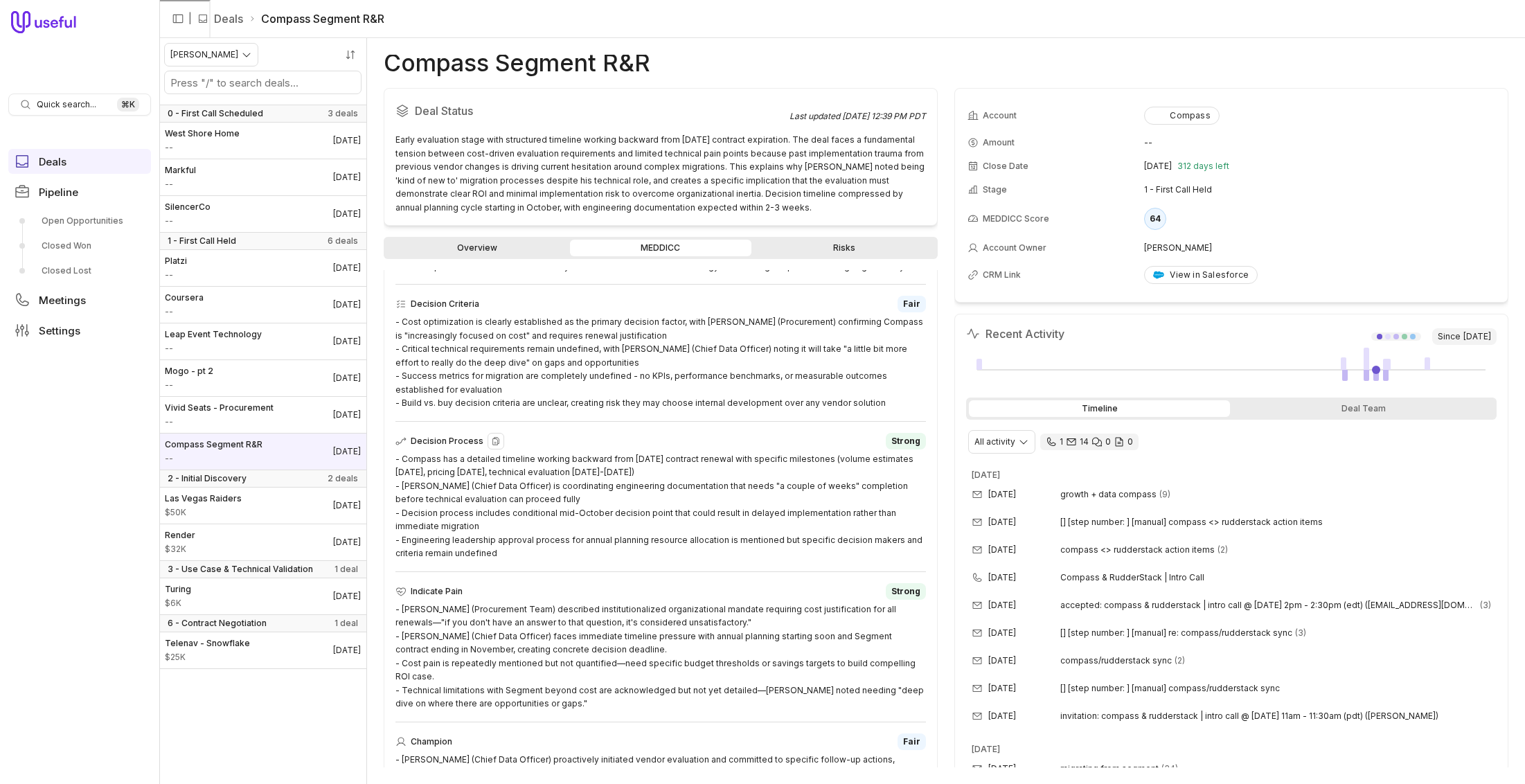
scroll to position [379, 0]
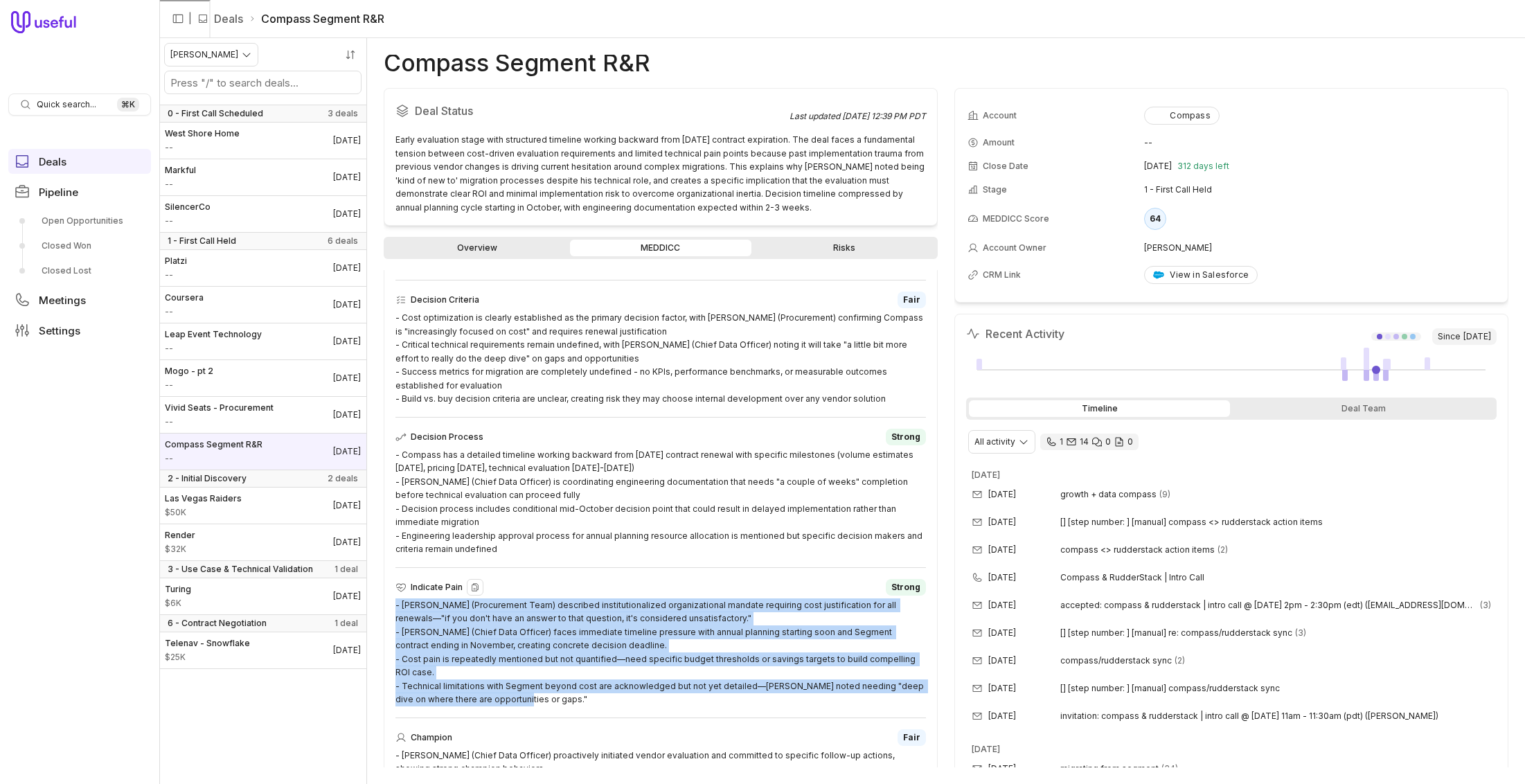
drag, startPoint x: 589, startPoint y: 697, endPoint x: 395, endPoint y: 610, distance: 212.6
click at [392, 607] on div "MEDDICC Summary Metrics Fair - [PERSON_NAME] (Chief Data Officer) provided spec…" at bounding box center [661, 502] width 554 height 1005
copy div "- [PERSON_NAME] (Procurement Team) described institutionalized organizational m…"
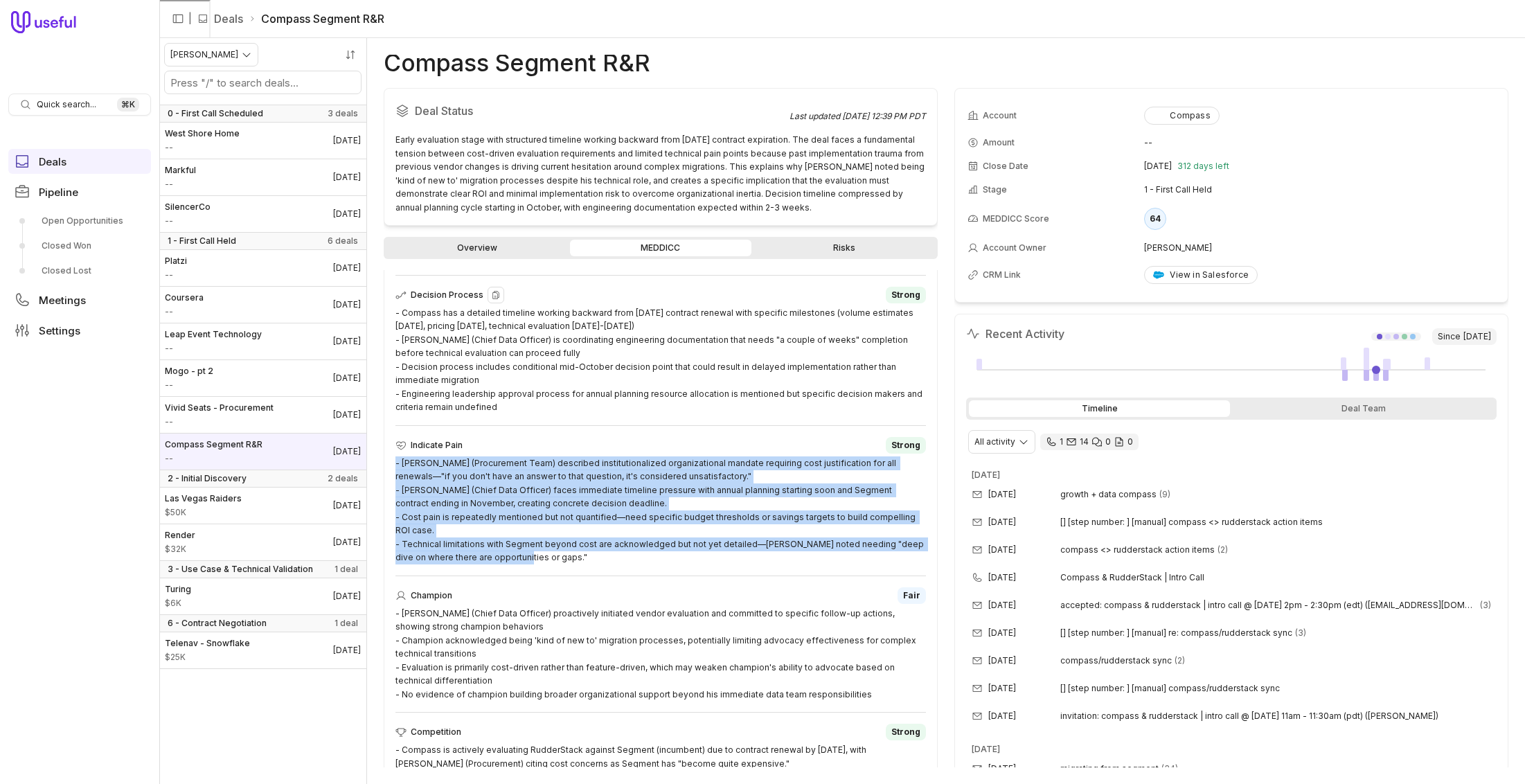
scroll to position [617, 0]
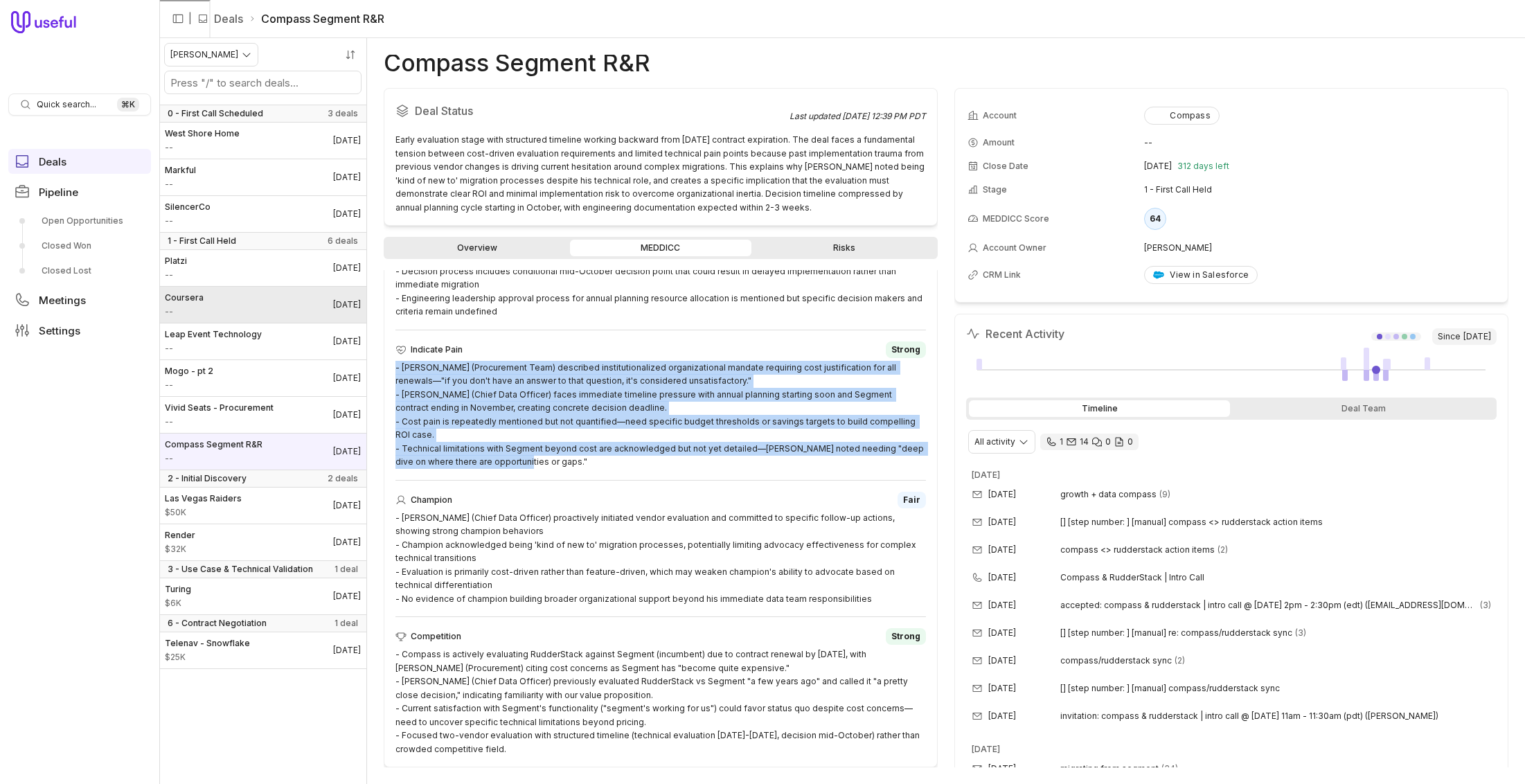
click at [212, 302] on link "Coursera -- [DATE]" at bounding box center [262, 305] width 207 height 36
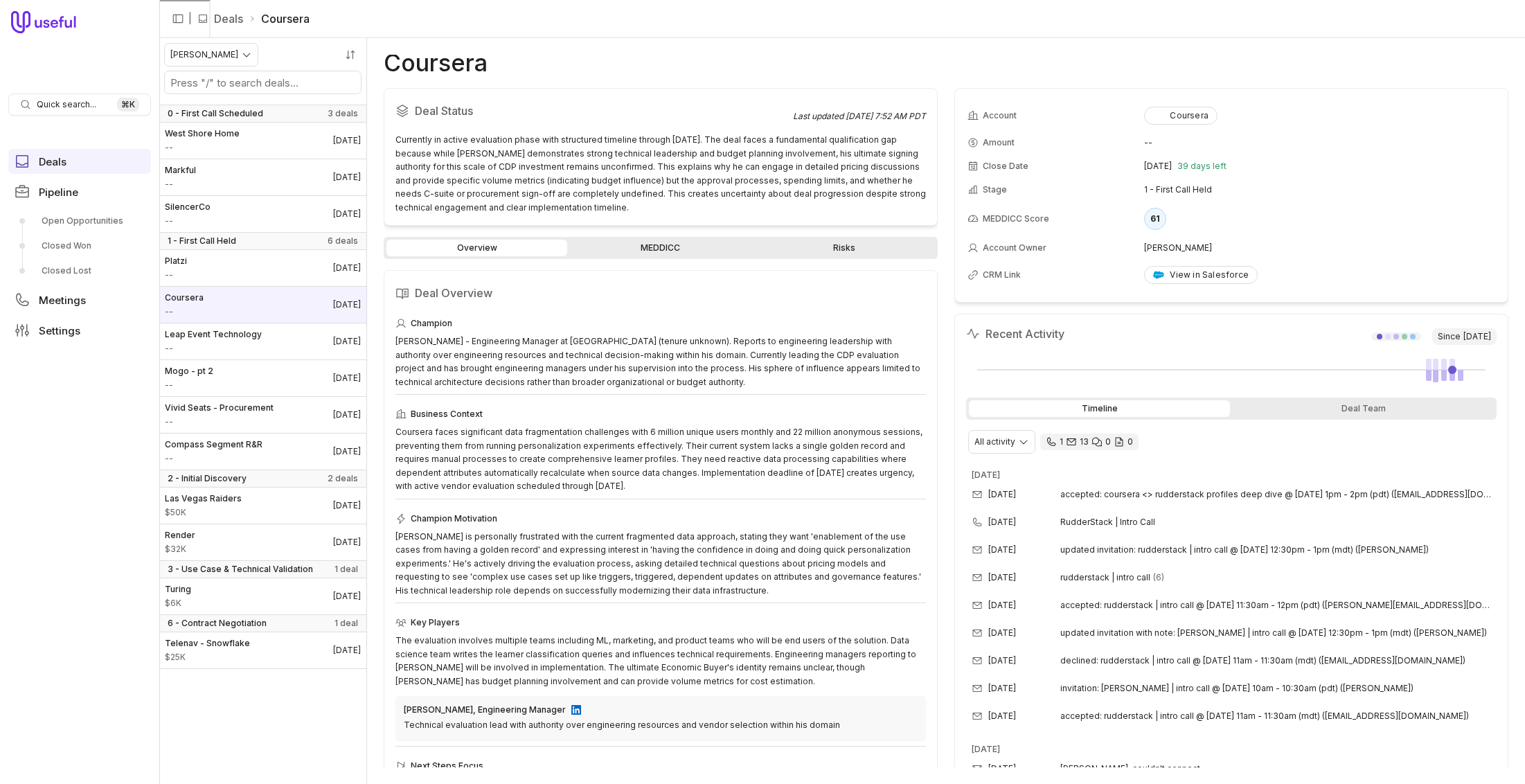
click at [682, 247] on link "MEDDICC" at bounding box center [660, 248] width 181 height 17
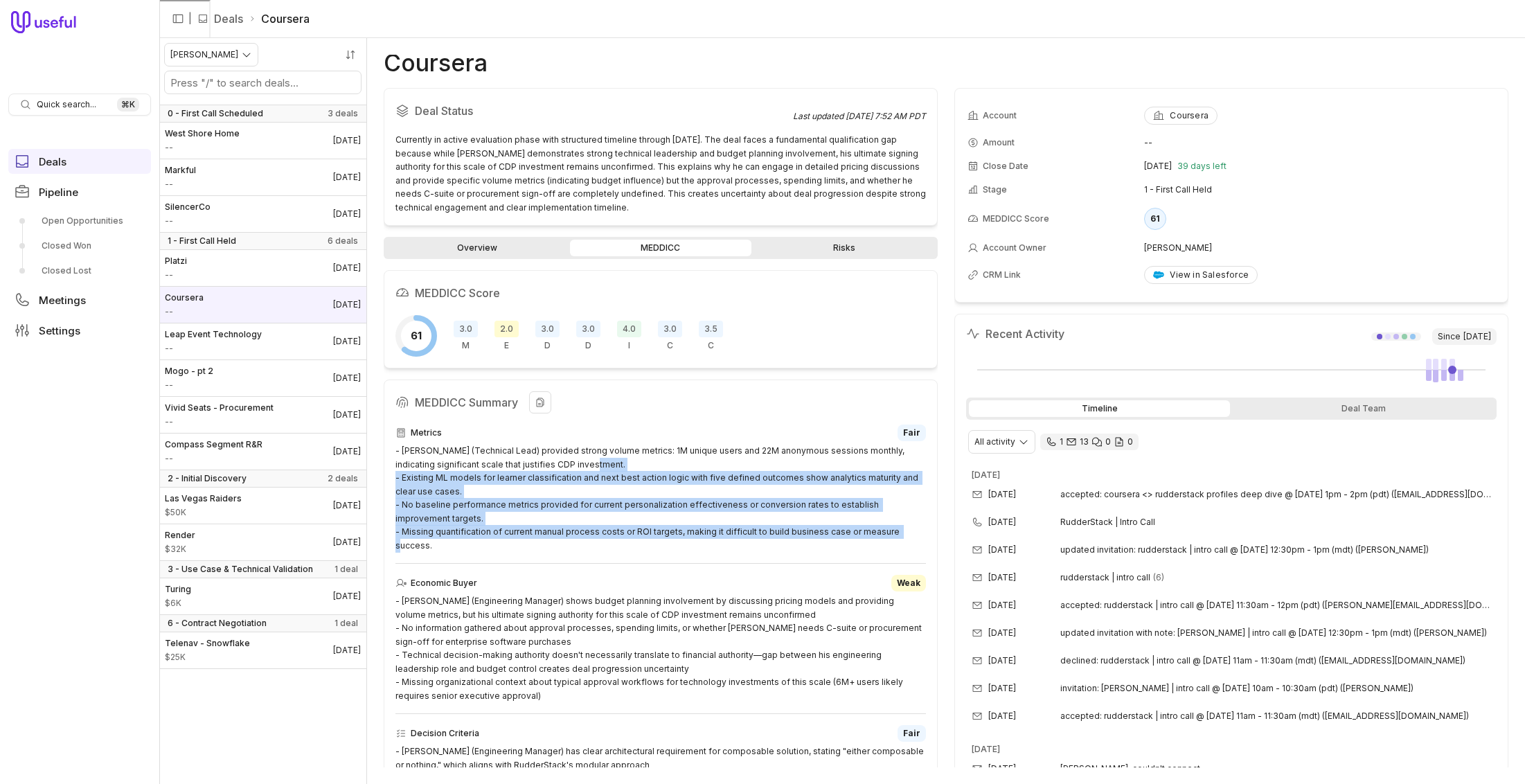
drag, startPoint x: 926, startPoint y: 532, endPoint x: 394, endPoint y: 480, distance: 534.5
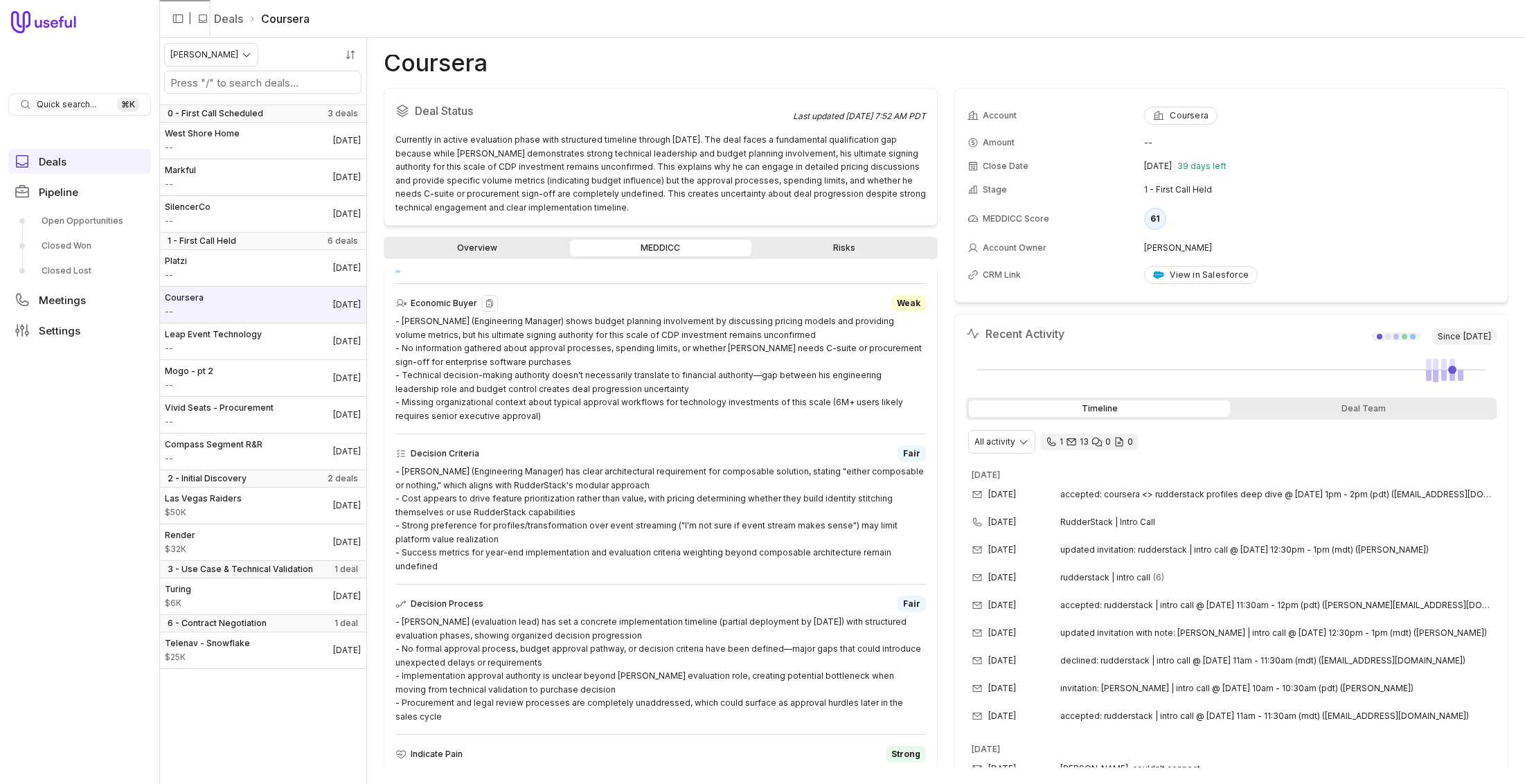
scroll to position [279, 0]
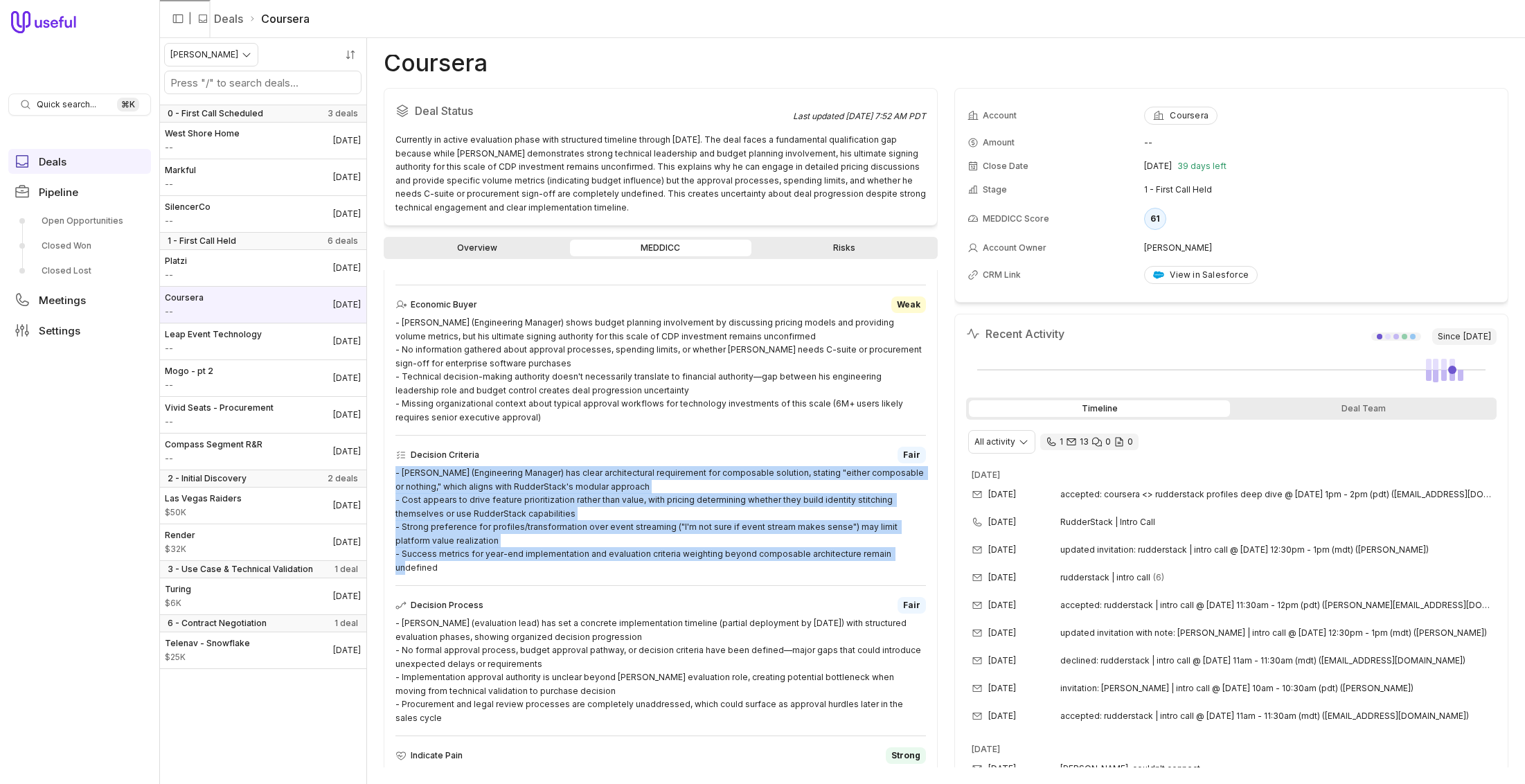
drag, startPoint x: 921, startPoint y: 544, endPoint x: 385, endPoint y: 463, distance: 542.1
click at [385, 463] on div "MEDDICC Summary Metrics Fair - [PERSON_NAME] (Technical Lead) provided strong v…" at bounding box center [661, 637] width 554 height 1073
copy div "- [PERSON_NAME] (Engineering Manager) has clear architectural requirement for c…"
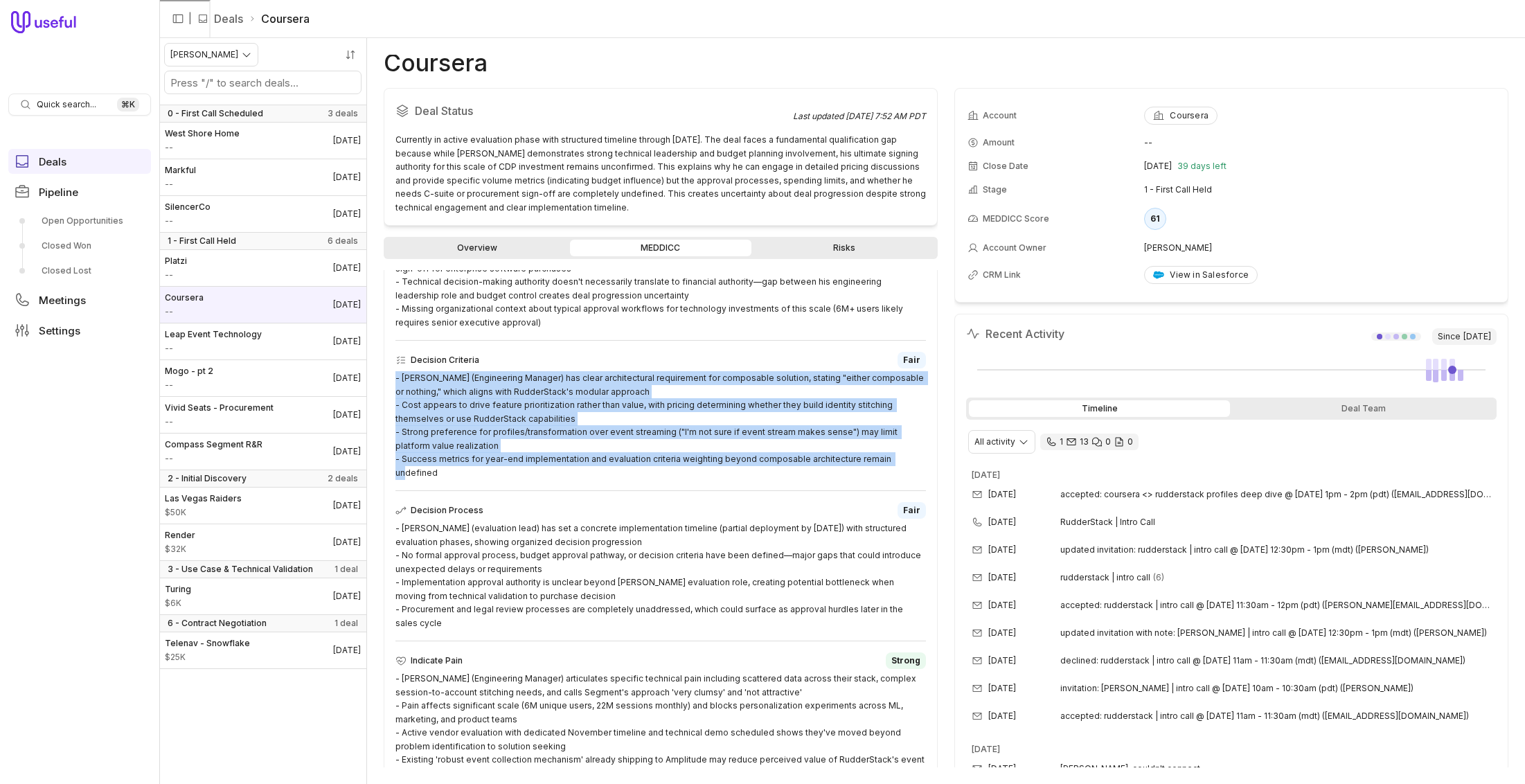
scroll to position [402, 0]
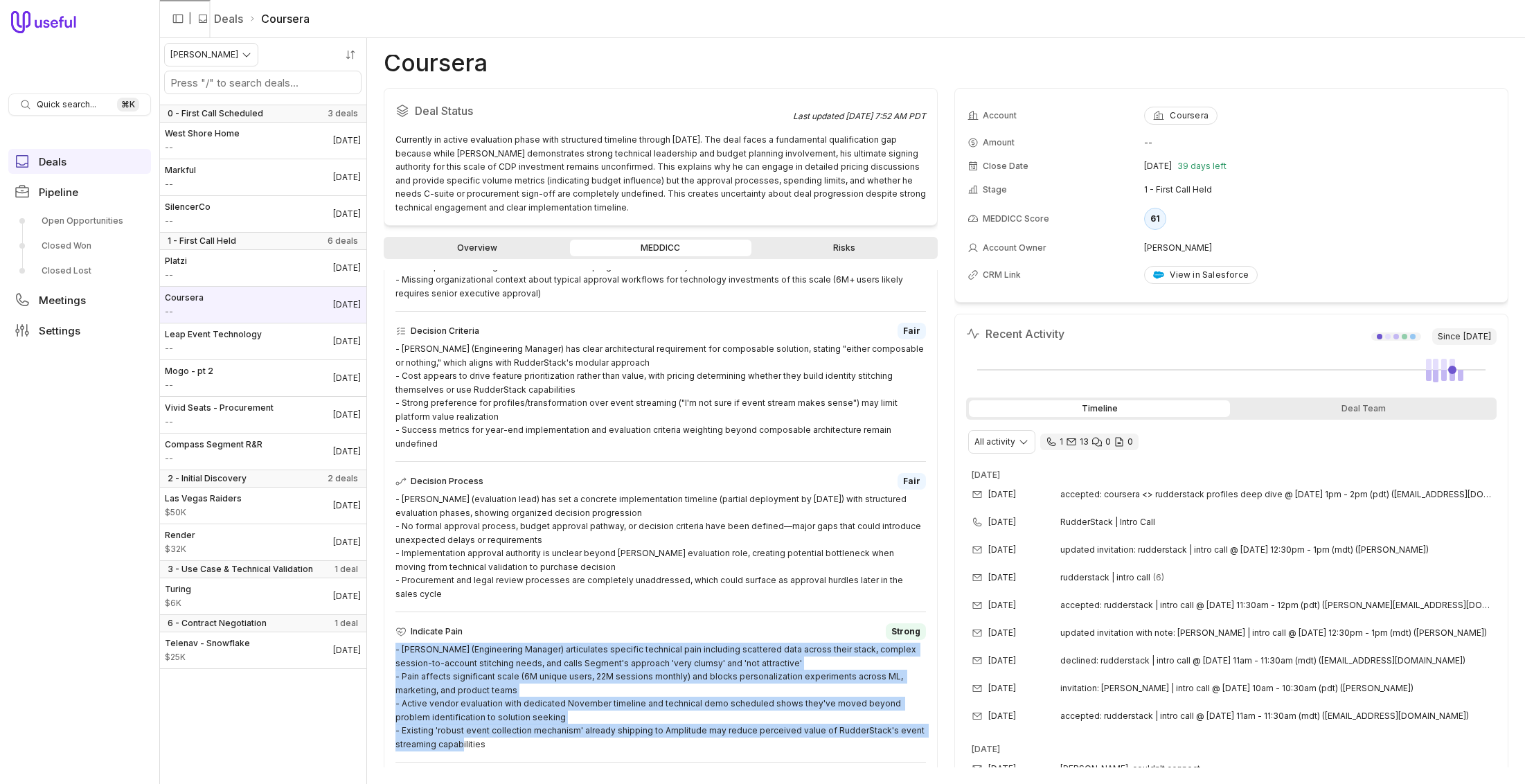
drag, startPoint x: 515, startPoint y: 717, endPoint x: 387, endPoint y: 622, distance: 159.4
click at [387, 622] on div "MEDDICC Summary Metrics Fair - [PERSON_NAME] (Technical Lead) provided strong v…" at bounding box center [661, 513] width 554 height 1073
copy div "- [PERSON_NAME] (Engineering Manager) articulates specific technical pain inclu…"
click at [690, 719] on div "- [PERSON_NAME] (Engineering Manager) articulates specific technical pain inclu…" at bounding box center [660, 696] width 530 height 108
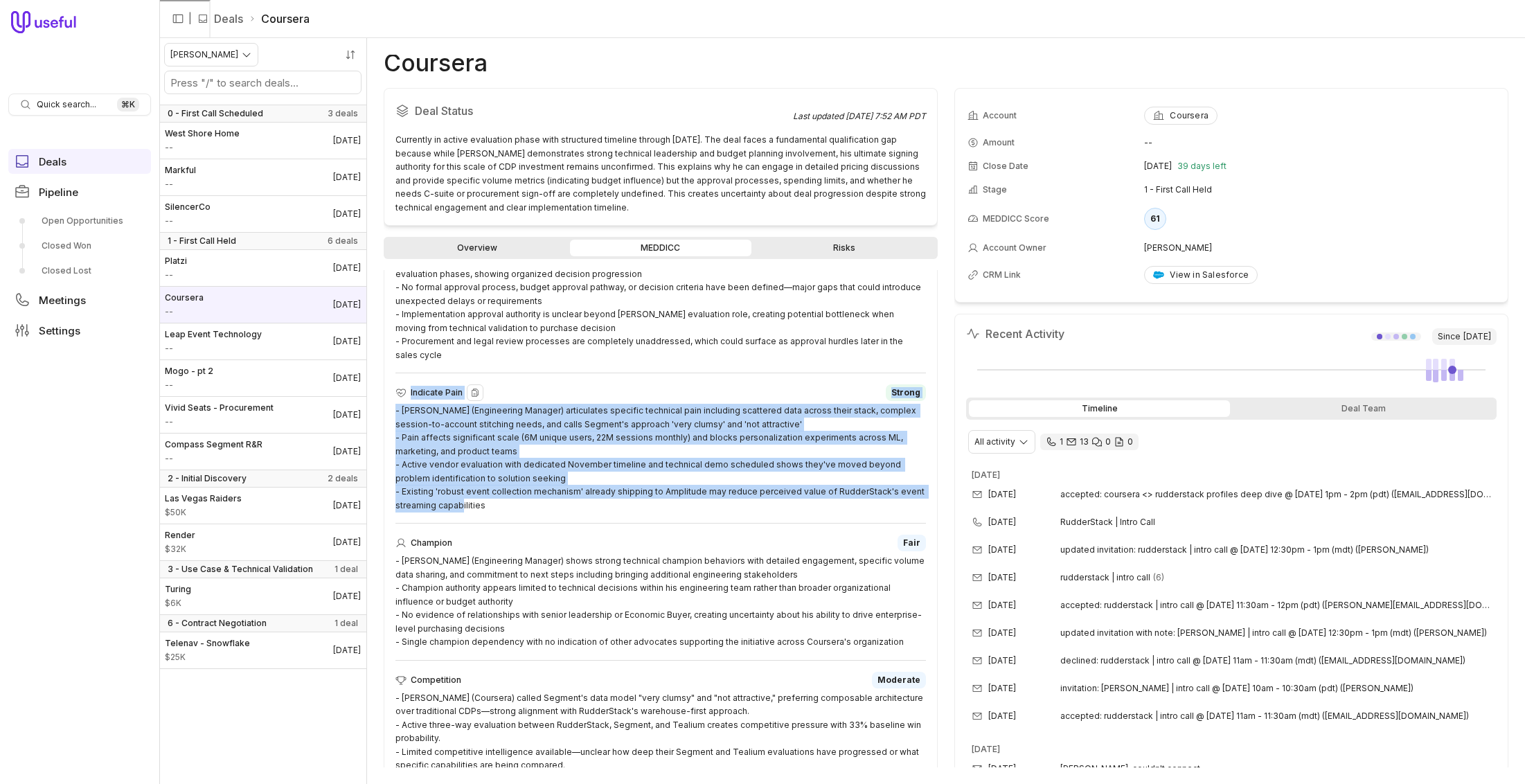
scroll to position [644, 0]
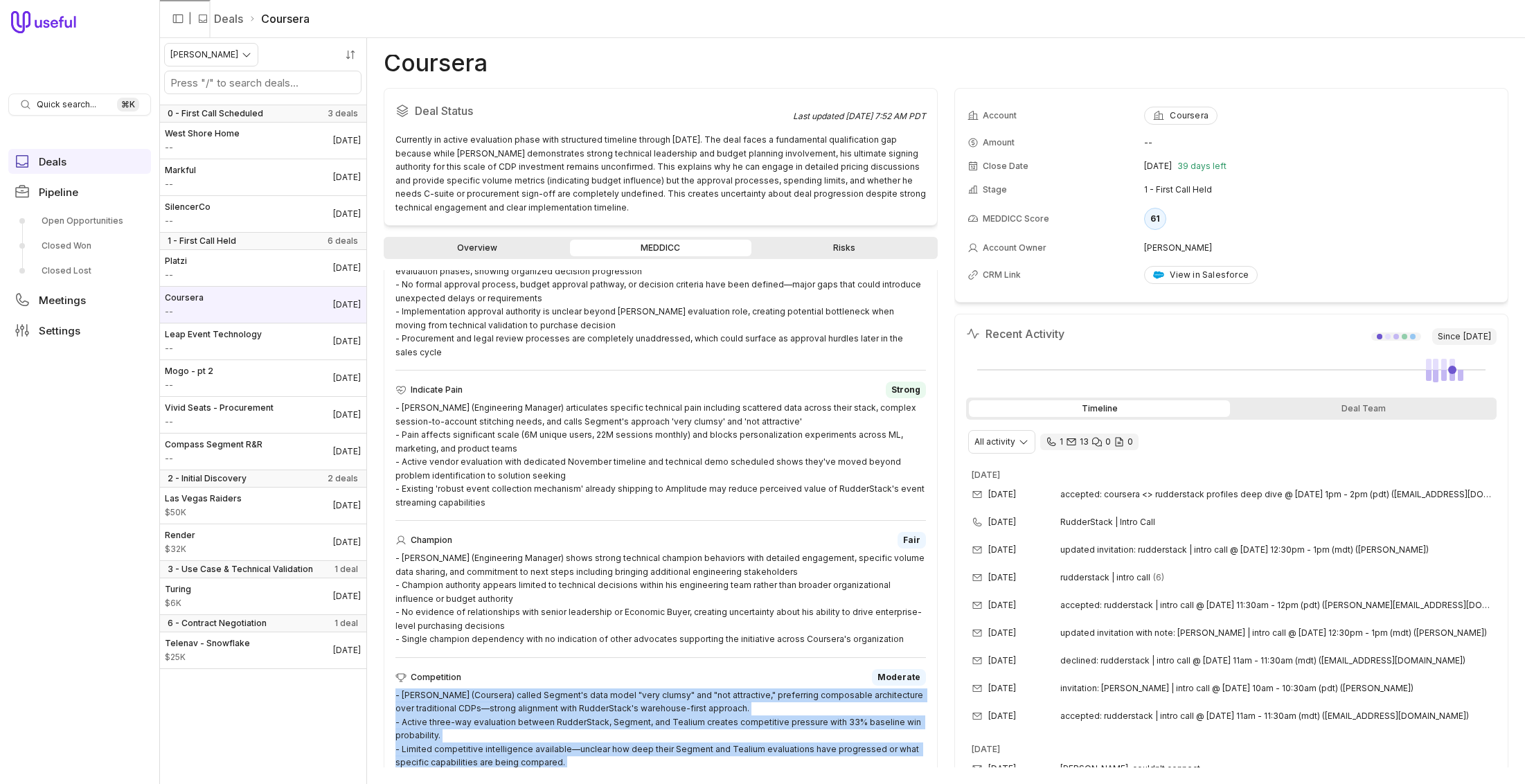
drag, startPoint x: 933, startPoint y: 749, endPoint x: 375, endPoint y: 662, distance: 564.7
click at [375, 662] on div "Coursera Deal Status Last updated [DATE] 7:52 AM PDT Currently in active evalua…" at bounding box center [946, 411] width 1158 height 746
click at [215, 335] on span "Leap Event Technology" at bounding box center [213, 335] width 97 height 11
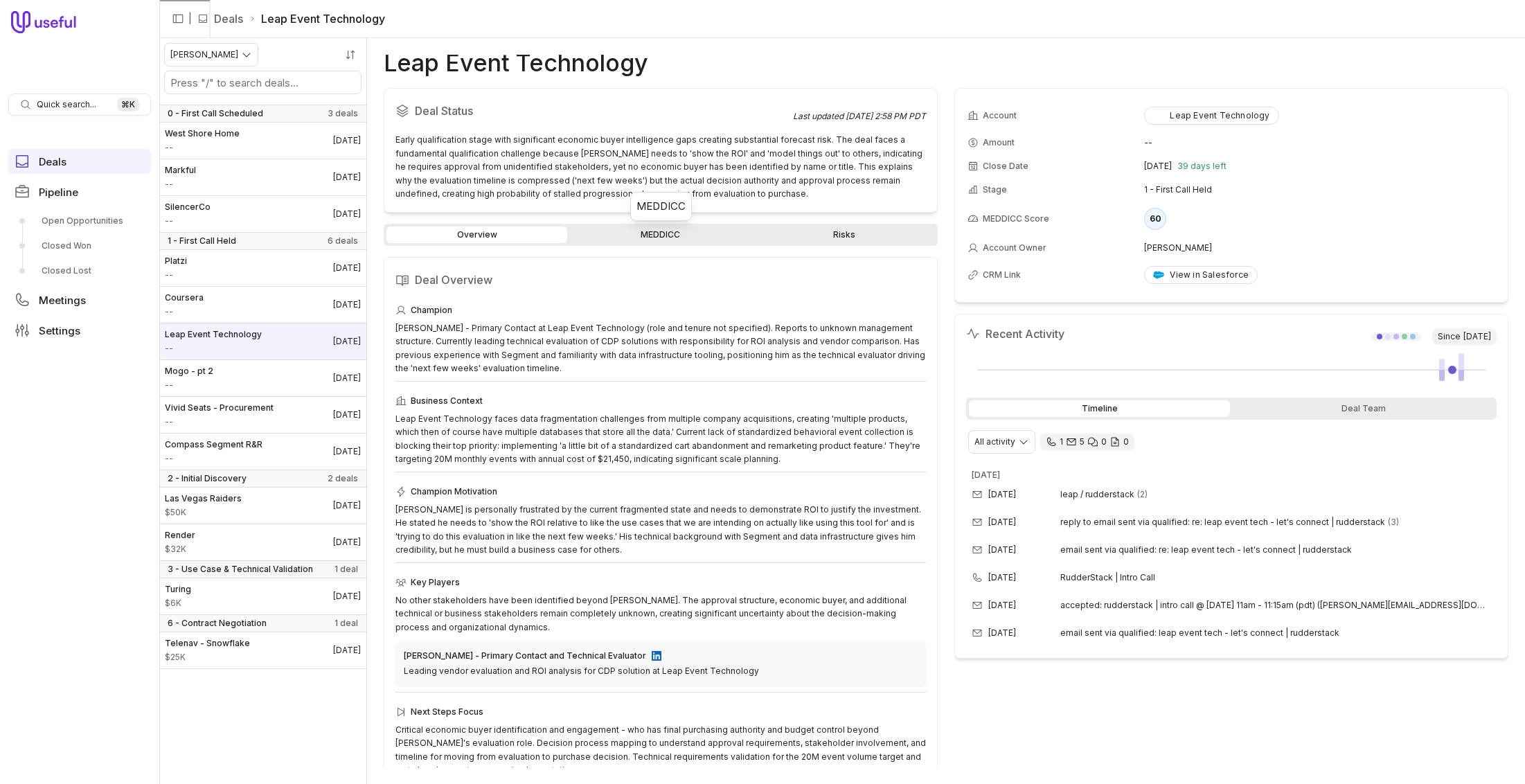
click at [619, 233] on link "MEDDICC" at bounding box center [660, 235] width 181 height 17
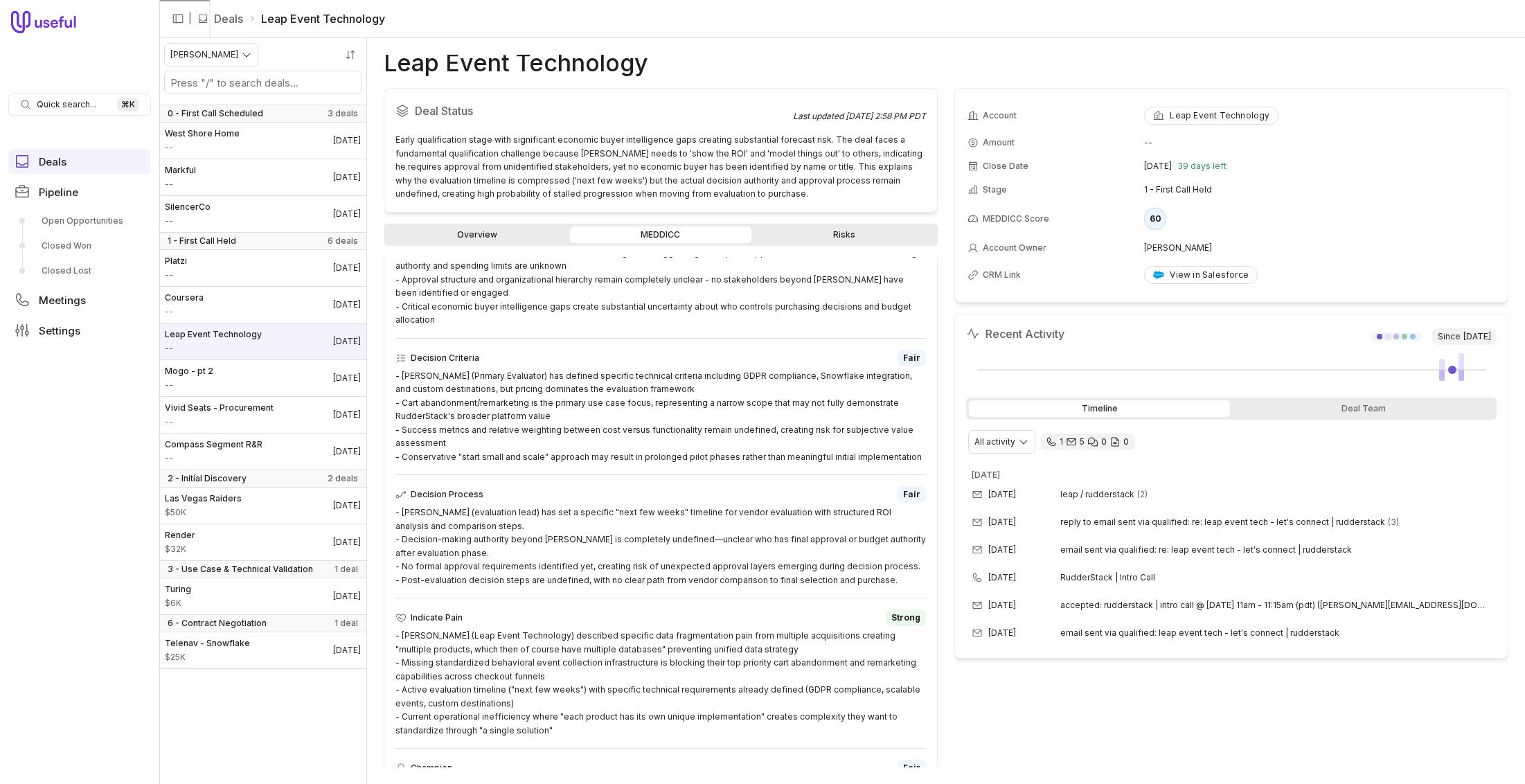
scroll to position [417, 0]
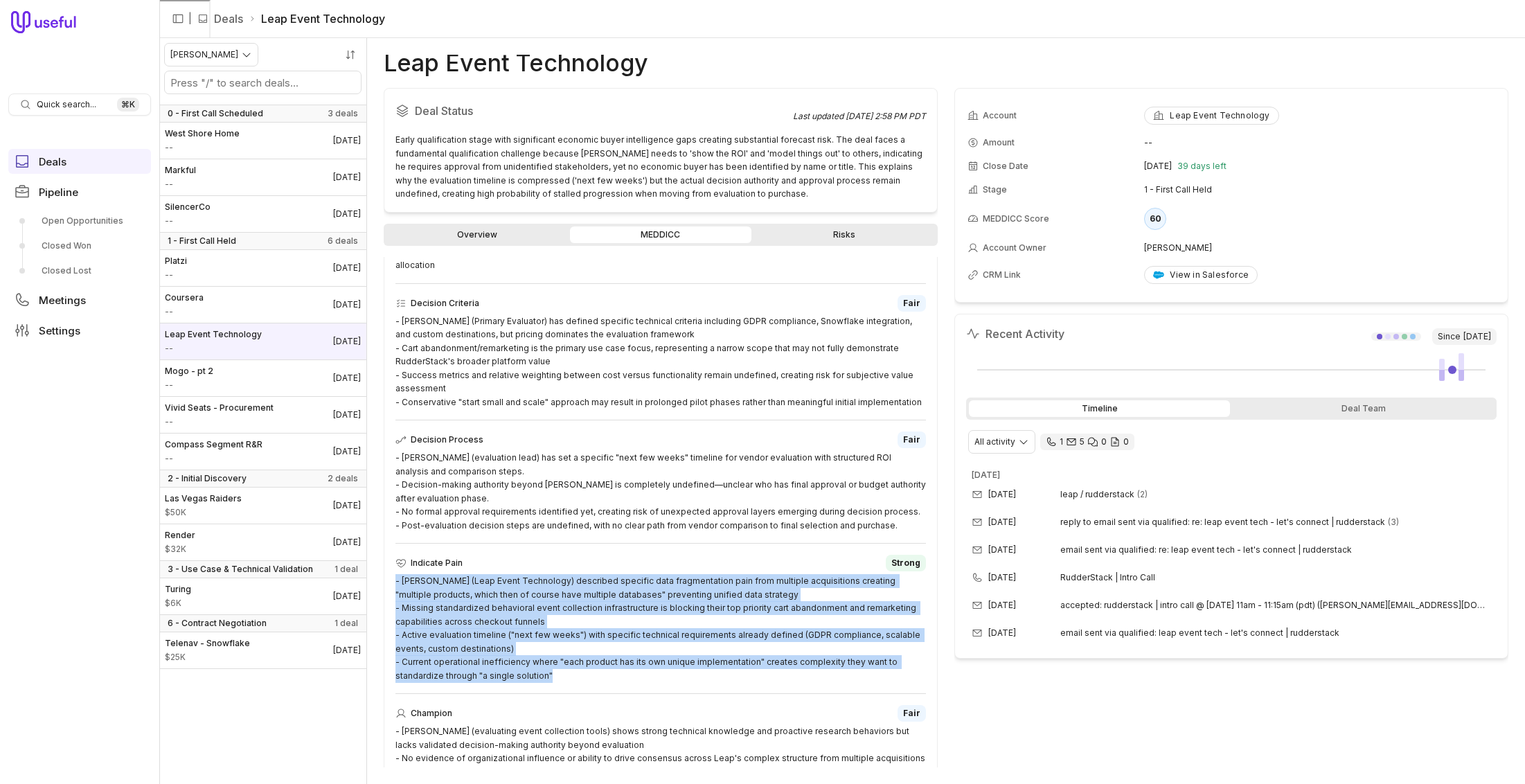
drag, startPoint x: 550, startPoint y: 676, endPoint x: 379, endPoint y: 580, distance: 196.1
click at [380, 580] on div "Leap Event Technology Deal Status Last updated [DATE] 2:58 PM PDT Early qualifi…" at bounding box center [946, 411] width 1158 height 746
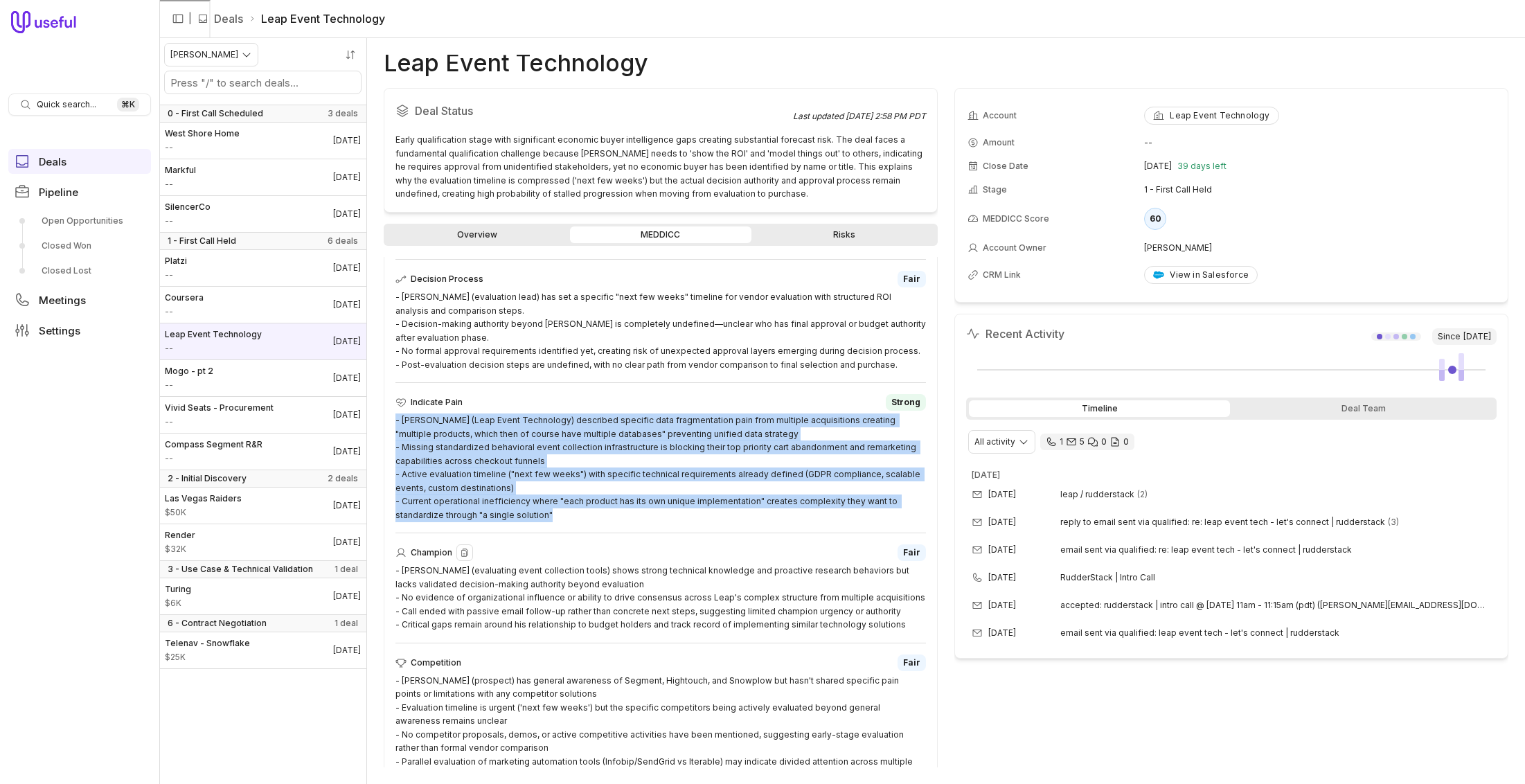
scroll to position [603, 0]
